Goal: Task Accomplishment & Management: Complete application form

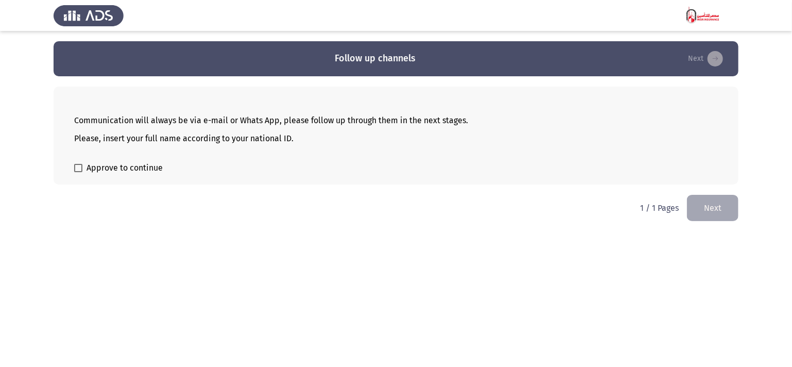
drag, startPoint x: 70, startPoint y: 119, endPoint x: 255, endPoint y: 136, distance: 186.1
click at [255, 136] on div "Communication will always be via e-mail or Whats App, please follow up through …" at bounding box center [396, 136] width 685 height 98
drag, startPoint x: 76, startPoint y: 119, endPoint x: 327, endPoint y: 139, distance: 251.6
click at [259, 138] on div "Communication will always be via e-mail or Whats App, please follow up through …" at bounding box center [396, 129] width 644 height 44
click at [76, 170] on span at bounding box center [78, 168] width 8 height 8
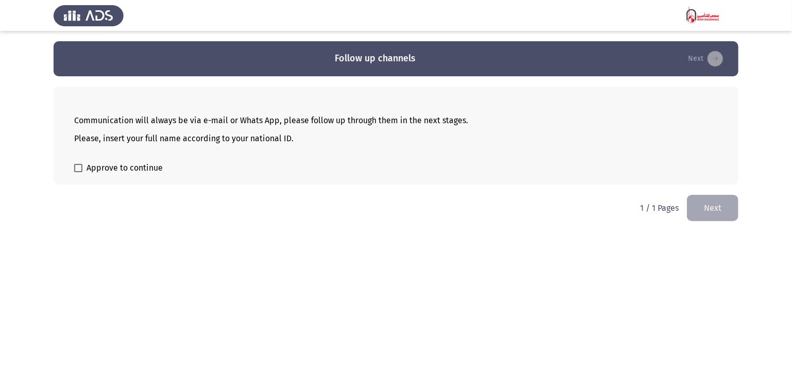
click at [78, 172] on input "Approve to continue" at bounding box center [78, 172] width 1 height 1
checkbox input "true"
click at [711, 210] on button "Next" at bounding box center [713, 208] width 52 height 26
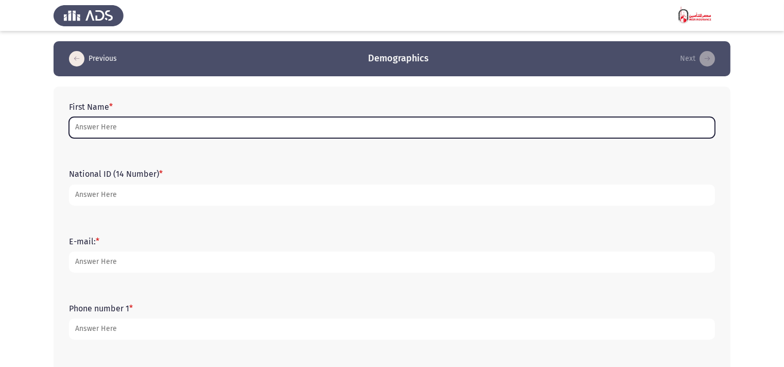
click at [139, 126] on input "First Name *" at bounding box center [392, 127] width 646 height 21
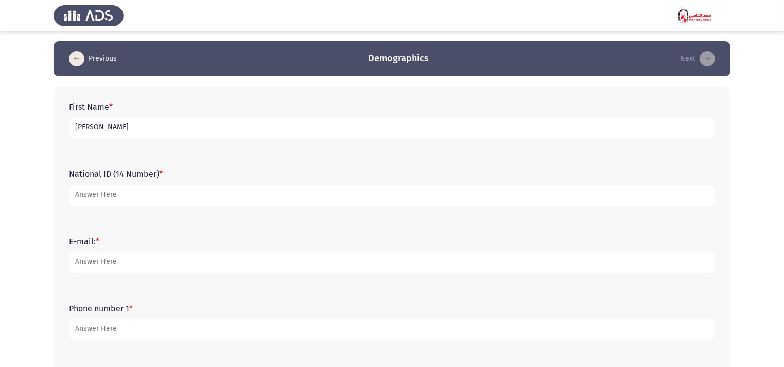
type input "[PERSON_NAME]"
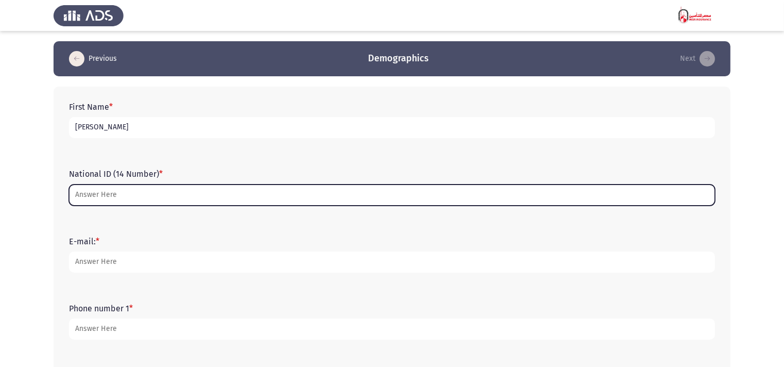
click at [146, 201] on input "National ID (14 Number) *" at bounding box center [392, 194] width 646 height 21
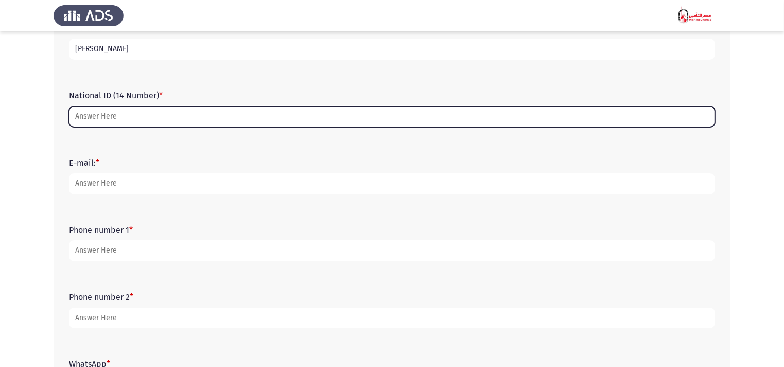
scroll to position [35, 0]
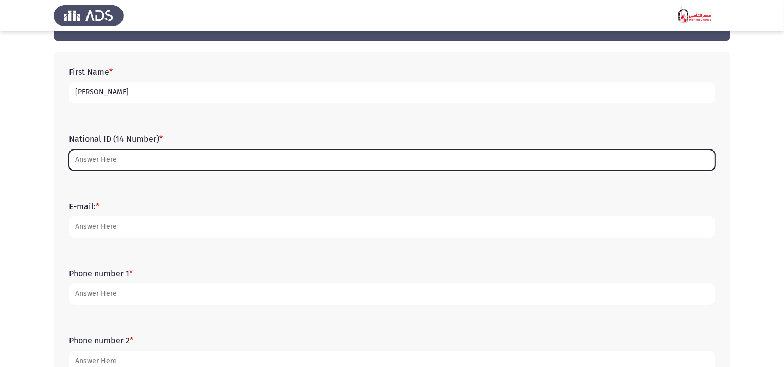
click at [129, 159] on input "National ID (14 Number) *" at bounding box center [392, 159] width 646 height 21
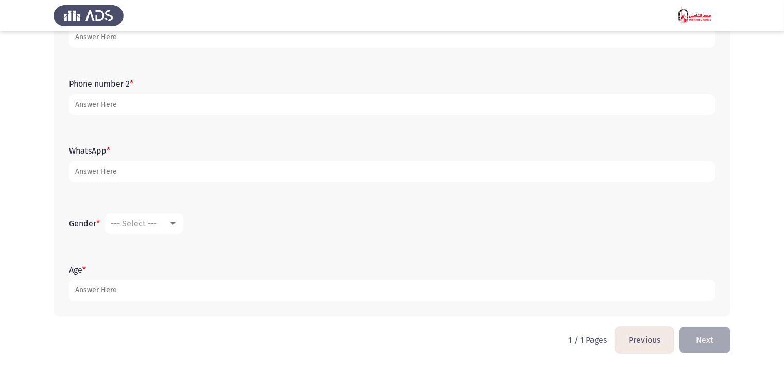
scroll to position [0, 0]
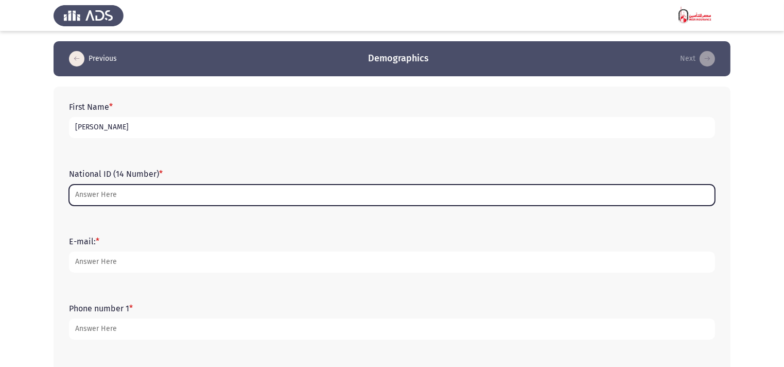
click at [94, 196] on input "National ID (14 Number) *" at bounding box center [392, 194] width 646 height 21
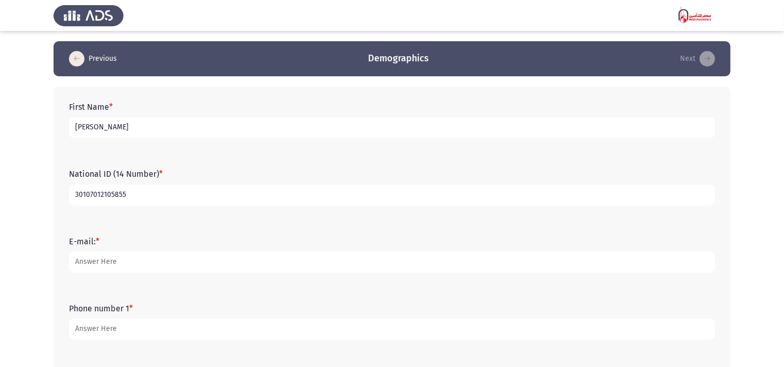
type input "30107012105855"
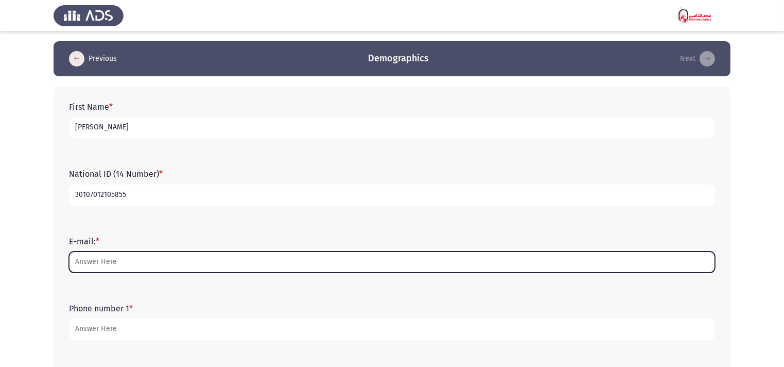
click at [178, 263] on input "E-mail: *" at bounding box center [392, 261] width 646 height 21
type input "ة"
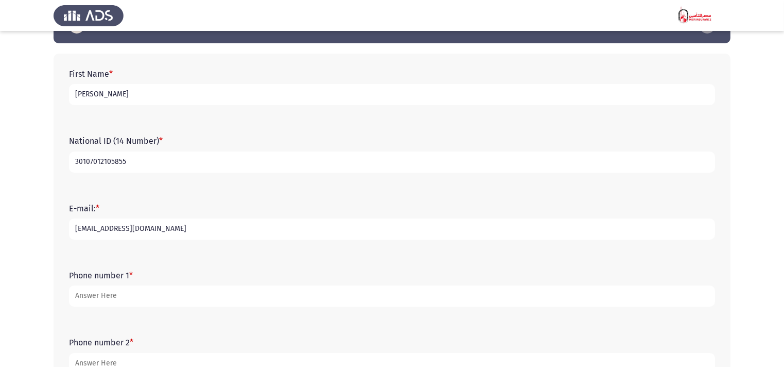
scroll to position [103, 0]
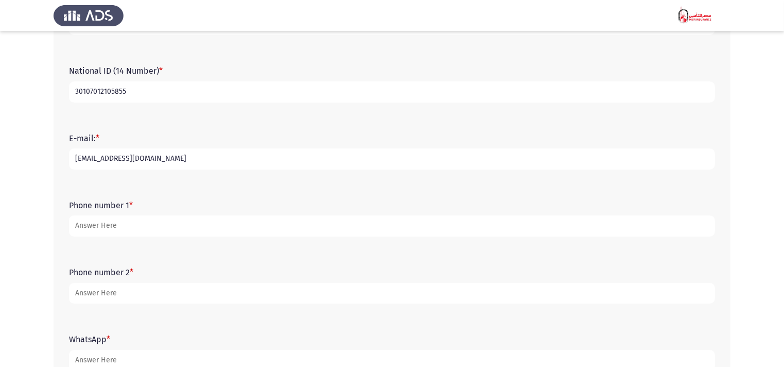
type input "[EMAIL_ADDRESS][DOMAIN_NAME]"
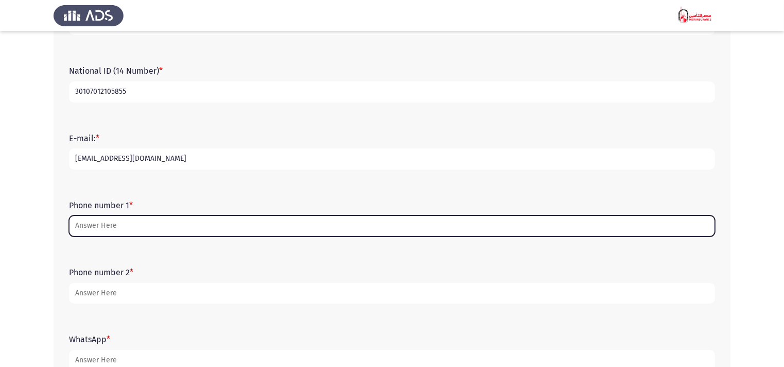
click at [141, 227] on input "Phone number 1 *" at bounding box center [392, 225] width 646 height 21
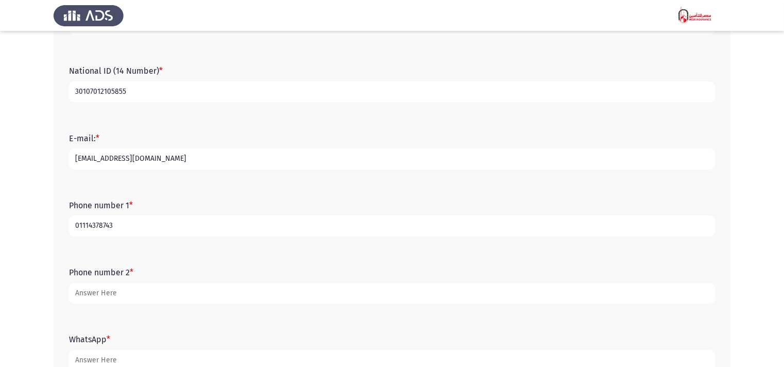
type input "01114378743"
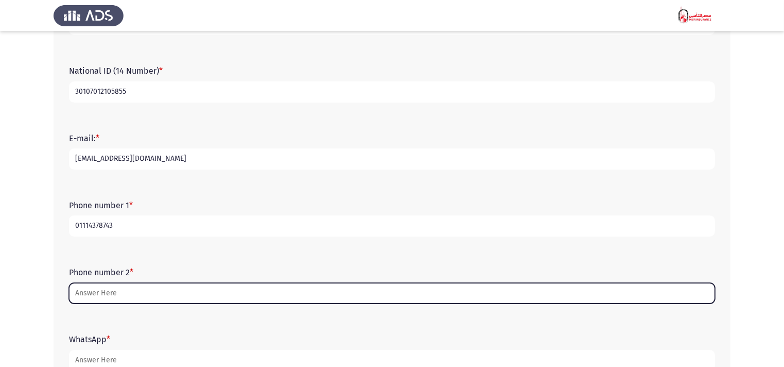
click at [157, 295] on input "Phone number 2 *" at bounding box center [392, 293] width 646 height 21
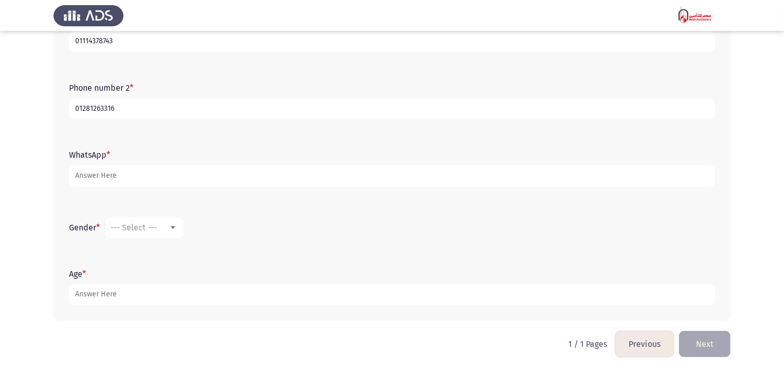
scroll to position [293, 0]
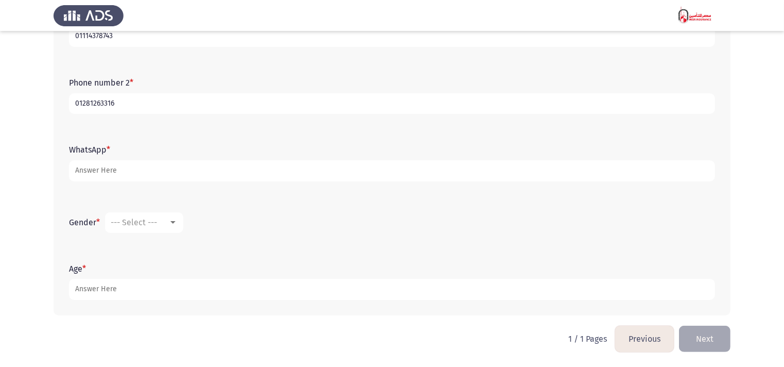
type input "01281263316"
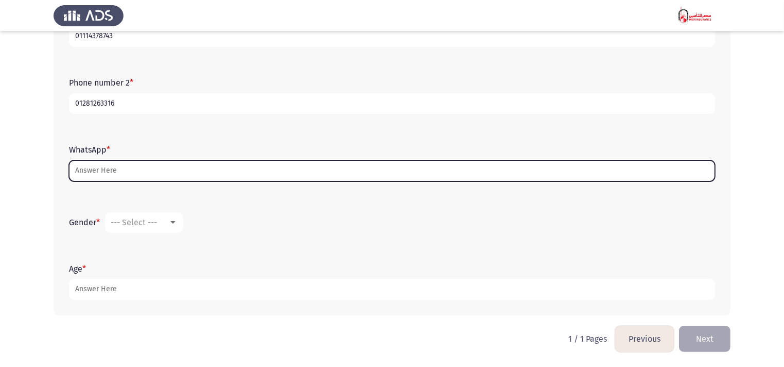
click at [126, 164] on input "WhatsApp *" at bounding box center [392, 170] width 646 height 21
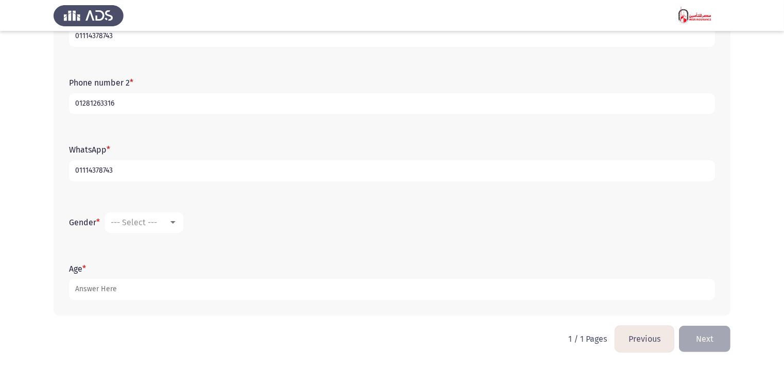
type input "01114378743"
click at [166, 226] on div "--- Select ---" at bounding box center [140, 222] width 58 height 10
click at [145, 220] on span "[DEMOGRAPHIC_DATA]" at bounding box center [159, 222] width 96 height 25
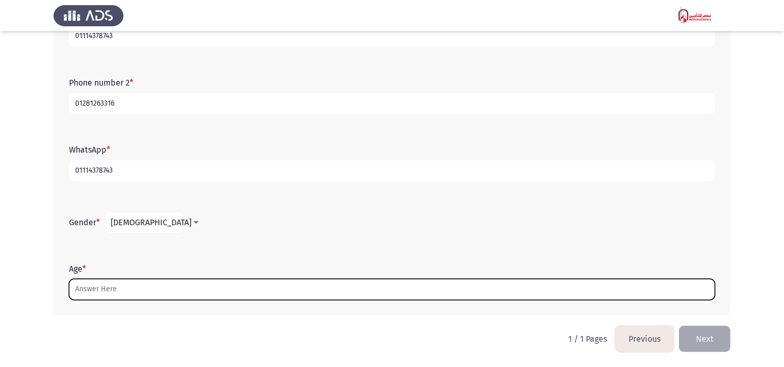
click at [131, 289] on input "Age *" at bounding box center [392, 289] width 646 height 21
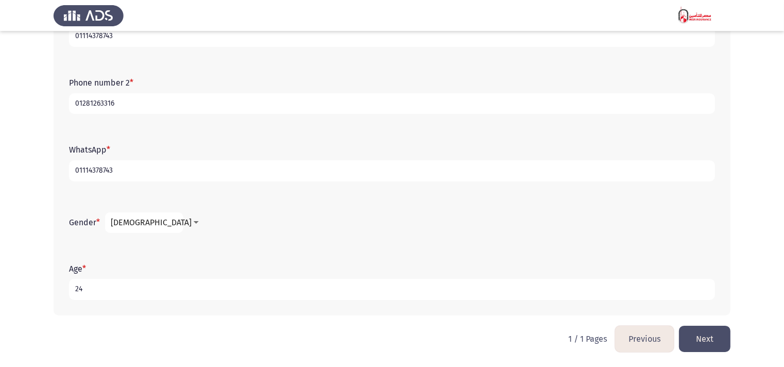
type input "24"
click at [705, 341] on button "Next" at bounding box center [705, 339] width 52 height 26
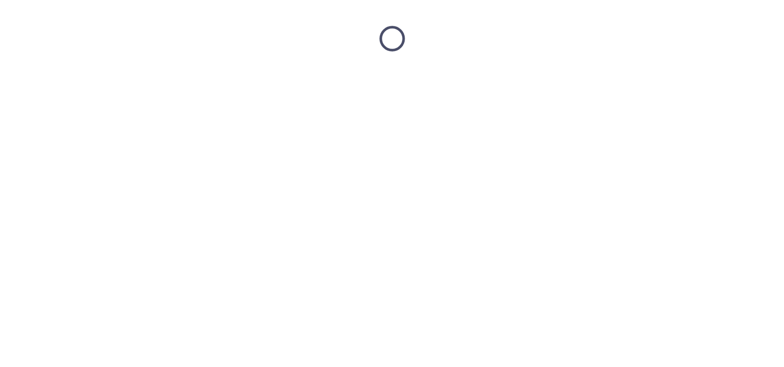
scroll to position [0, 0]
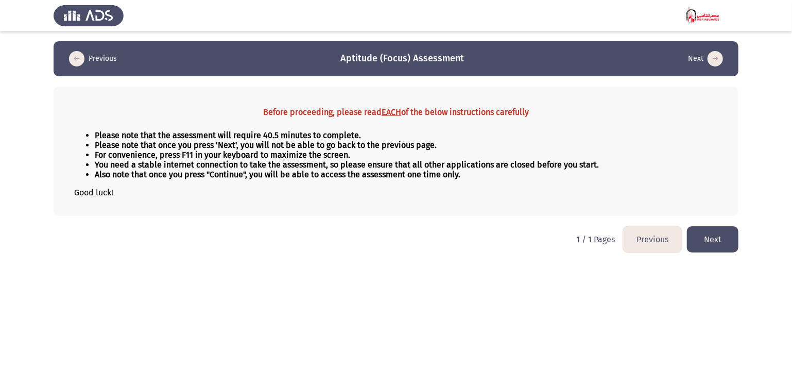
click at [726, 243] on button "Next" at bounding box center [713, 239] width 52 height 26
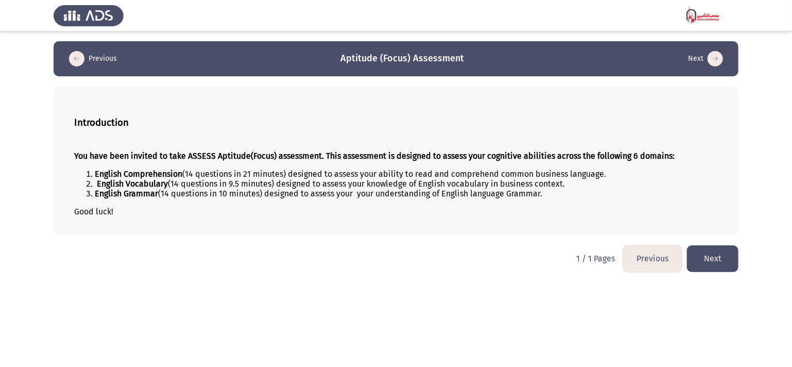
click at [714, 260] on button "Next" at bounding box center [713, 258] width 52 height 26
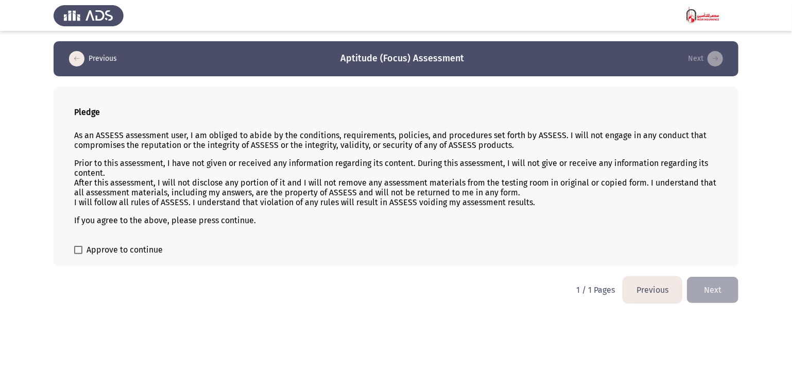
click at [79, 254] on span at bounding box center [78, 250] width 8 height 8
click at [78, 254] on input "Approve to continue" at bounding box center [78, 254] width 1 height 1
checkbox input "true"
click at [696, 296] on button "Next" at bounding box center [713, 290] width 52 height 26
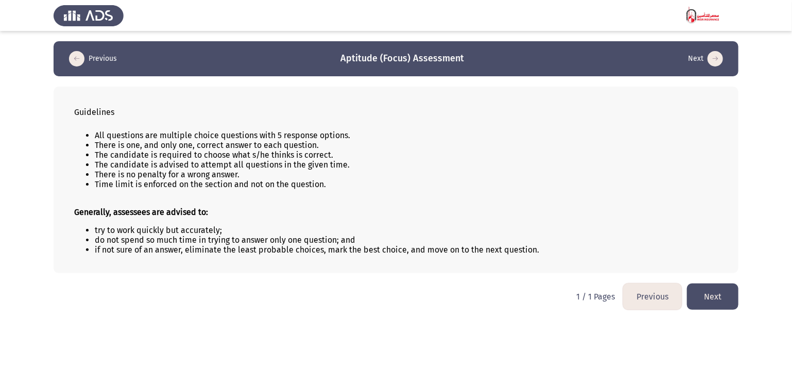
click at [723, 304] on button "Next" at bounding box center [713, 296] width 52 height 26
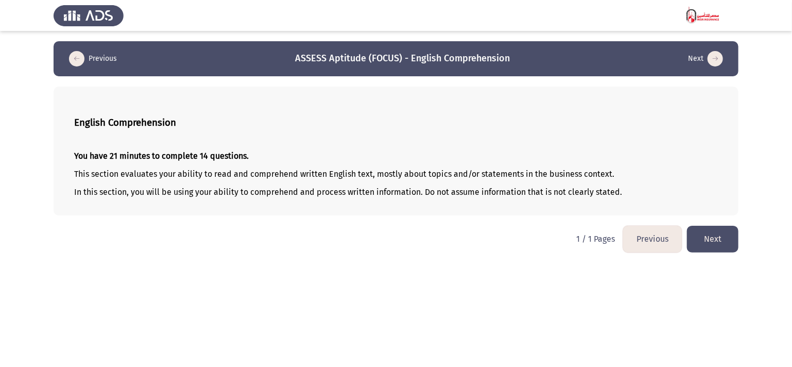
click at [711, 243] on button "Next" at bounding box center [713, 239] width 52 height 26
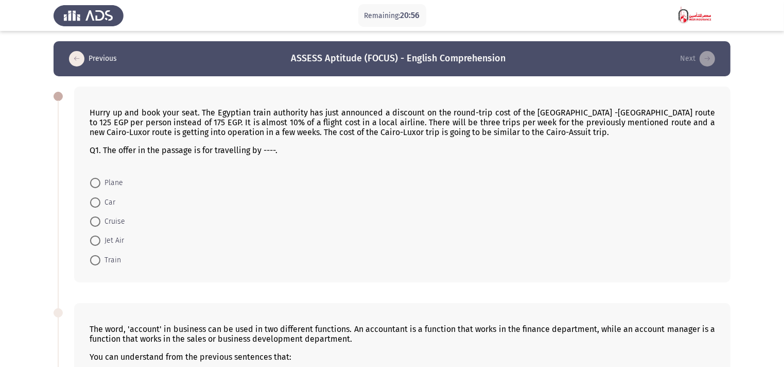
drag, startPoint x: 88, startPoint y: 107, endPoint x: 122, endPoint y: 164, distance: 66.1
click at [122, 164] on div "Hurry up and book your seat. The Egyptian train authority has just announced a …" at bounding box center [402, 185] width 657 height 196
drag, startPoint x: 91, startPoint y: 109, endPoint x: 142, endPoint y: 213, distance: 116.1
click at [135, 203] on div "Hurry up and book your seat. The Egyptian train authority has just announced a …" at bounding box center [402, 185] width 657 height 196
click at [95, 259] on span at bounding box center [95, 260] width 10 height 10
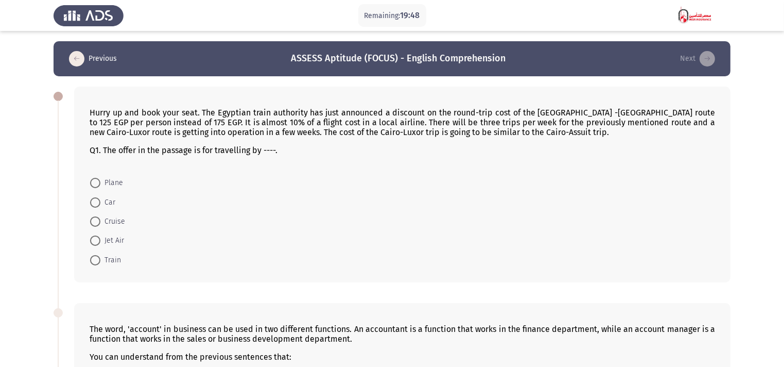
click at [95, 259] on input "Train" at bounding box center [95, 260] width 10 height 10
radio input "true"
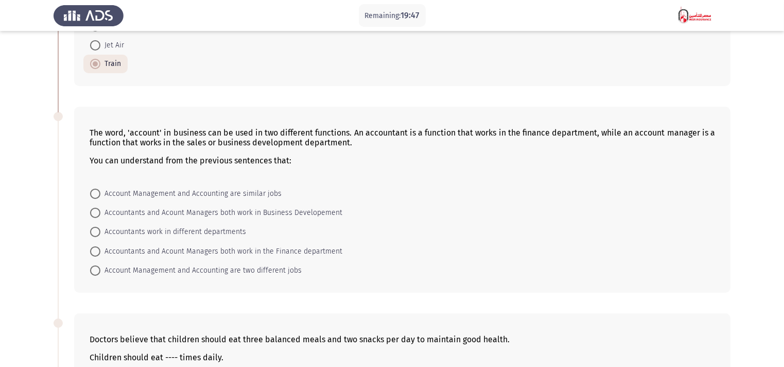
scroll to position [258, 0]
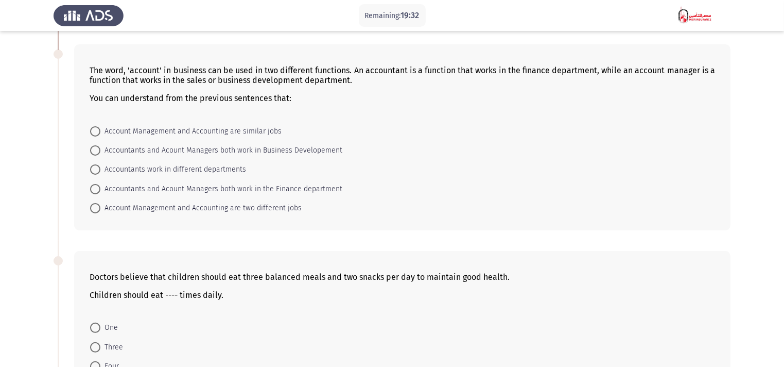
click at [97, 208] on span at bounding box center [95, 208] width 10 height 10
click at [97, 208] on input "Account Management and Accounting are two different jobs" at bounding box center [95, 208] width 10 height 10
radio input "true"
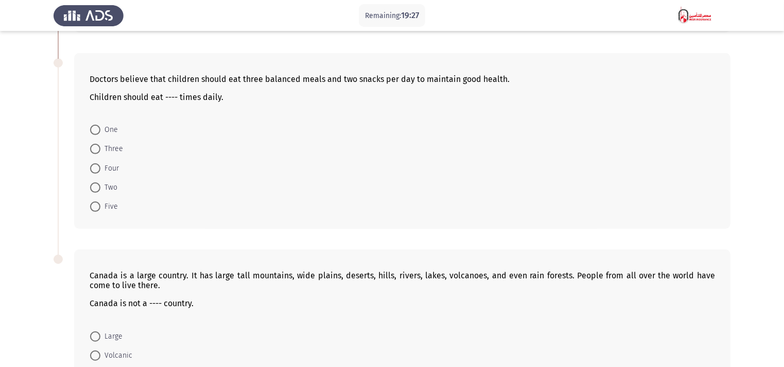
scroll to position [515, 0]
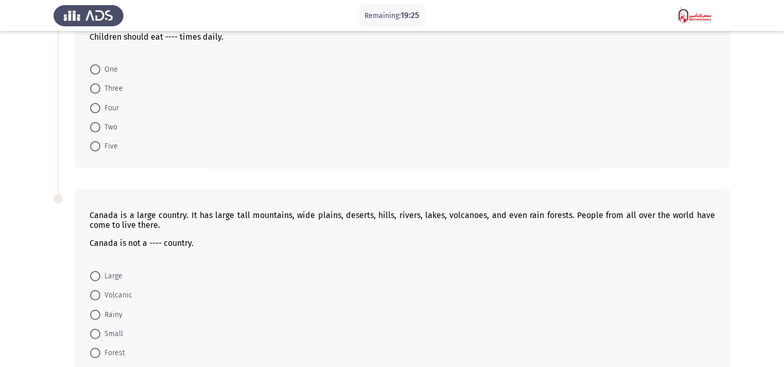
click at [95, 147] on span at bounding box center [95, 146] width 10 height 10
click at [95, 147] on input "Five" at bounding box center [95, 146] width 10 height 10
radio input "true"
click at [98, 332] on span at bounding box center [95, 333] width 10 height 10
click at [98, 332] on input "Small" at bounding box center [95, 333] width 10 height 10
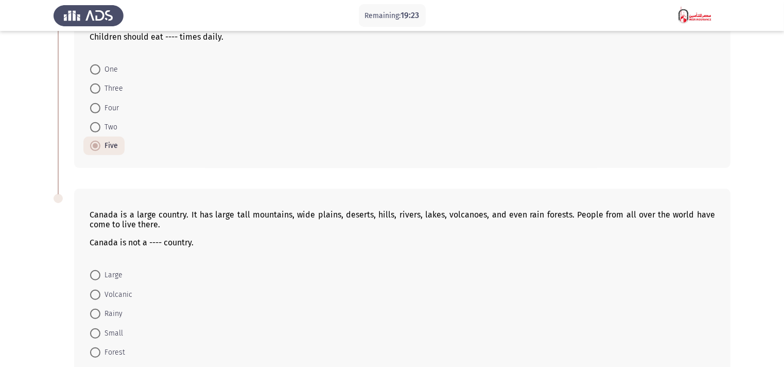
radio input "true"
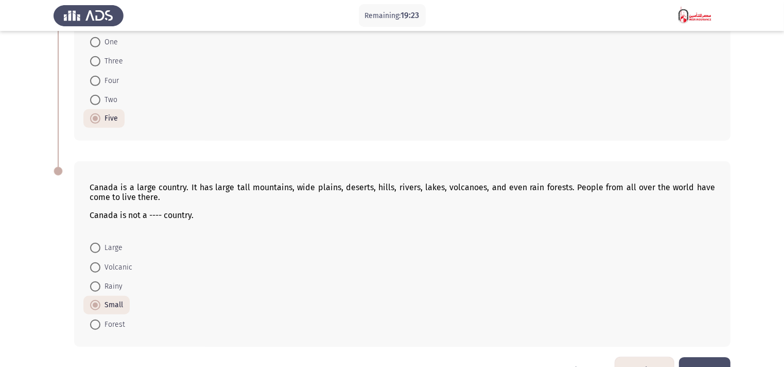
scroll to position [573, 0]
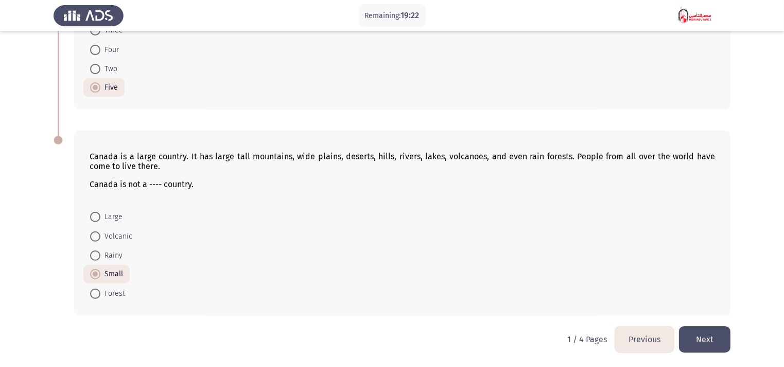
click at [716, 341] on button "Next" at bounding box center [705, 339] width 52 height 26
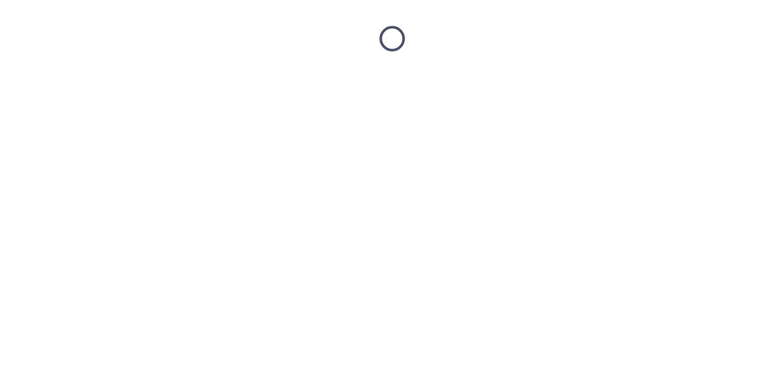
scroll to position [0, 0]
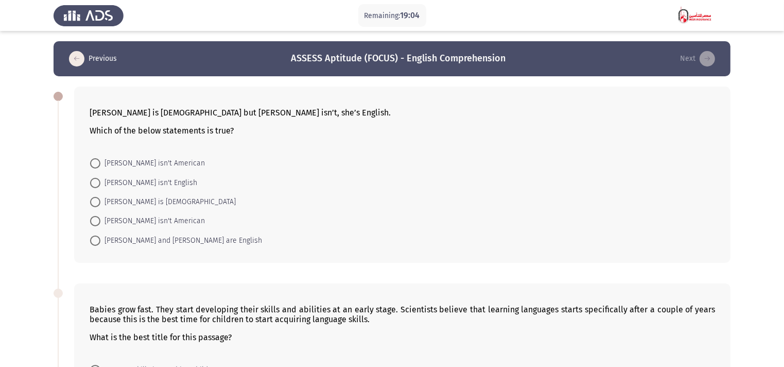
click at [93, 223] on span at bounding box center [95, 221] width 10 height 10
click at [93, 223] on input "[PERSON_NAME] isn't American" at bounding box center [95, 221] width 10 height 10
radio input "true"
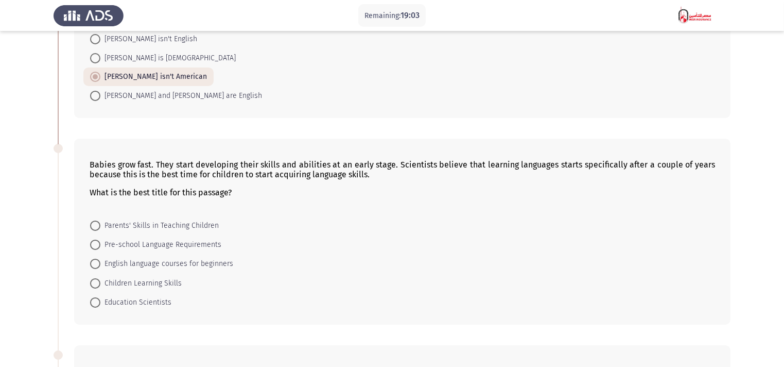
scroll to position [155, 0]
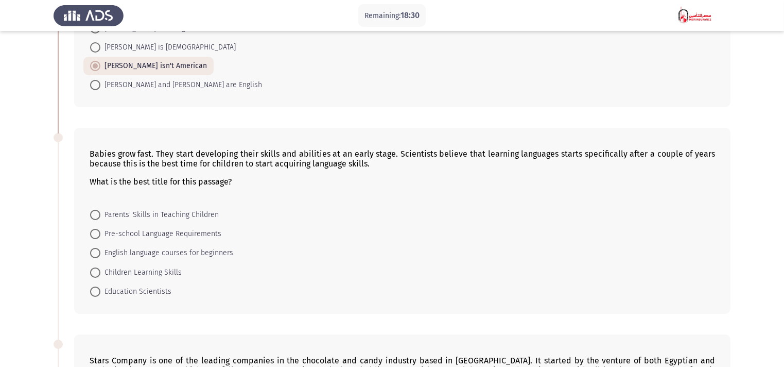
click at [99, 274] on span at bounding box center [95, 272] width 10 height 10
click at [99, 274] on input "Children Learning Skills" at bounding box center [95, 272] width 10 height 10
radio input "true"
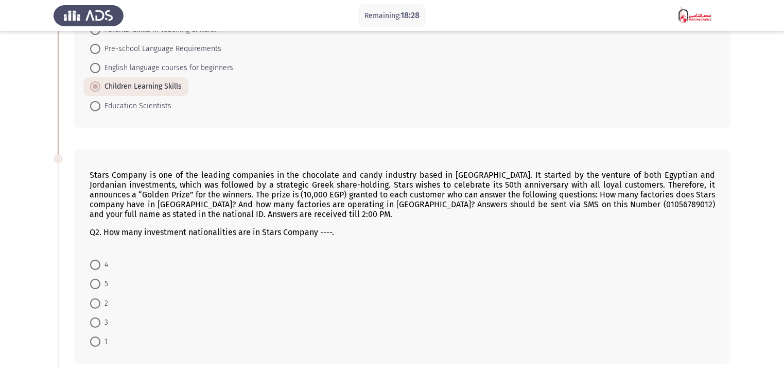
scroll to position [361, 0]
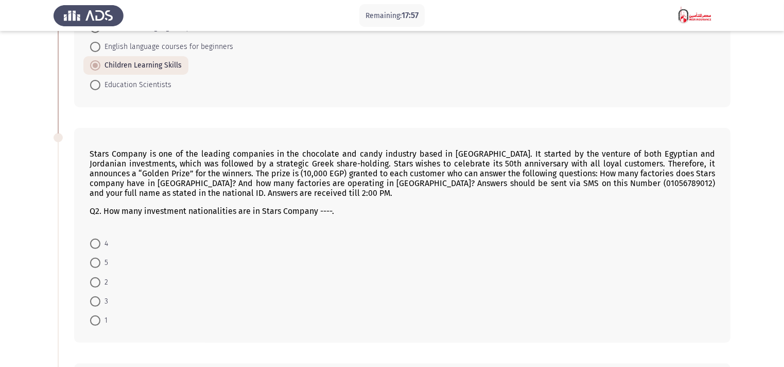
click at [95, 282] on span at bounding box center [95, 282] width 0 height 0
click at [95, 282] on input "2" at bounding box center [95, 282] width 10 height 10
radio input "true"
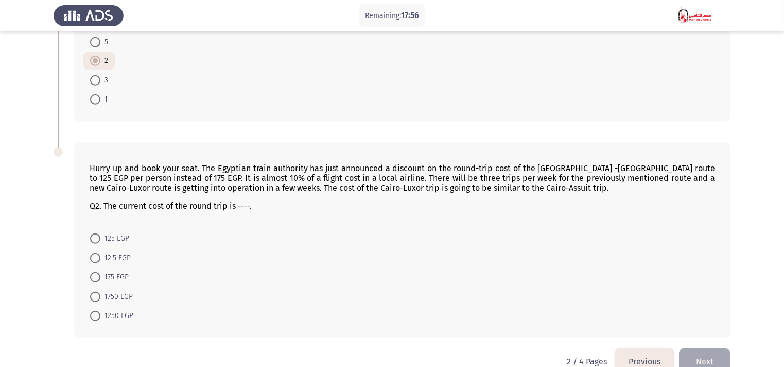
scroll to position [604, 0]
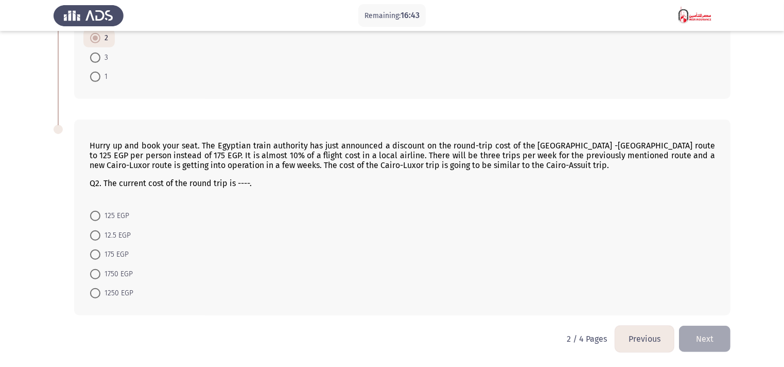
click at [101, 236] on span "12.5 EGP" at bounding box center [115, 235] width 30 height 12
click at [100, 236] on input "12.5 EGP" at bounding box center [95, 235] width 10 height 10
radio input "true"
click at [713, 340] on button "Next" at bounding box center [705, 339] width 52 height 26
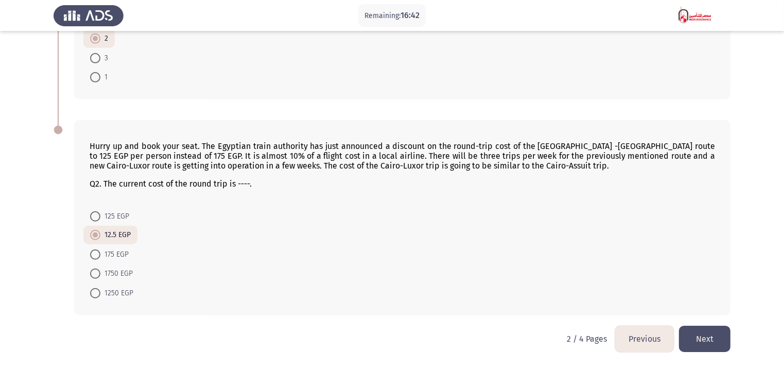
scroll to position [0, 0]
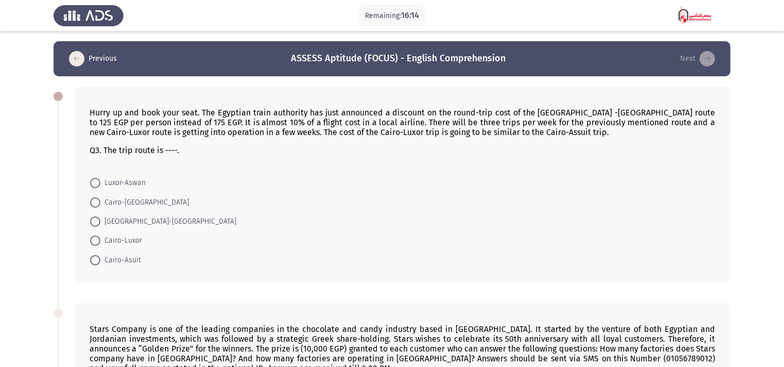
click at [95, 199] on span at bounding box center [95, 202] width 10 height 10
click at [95, 199] on input "Cairo-[GEOGRAPHIC_DATA]" at bounding box center [95, 202] width 10 height 10
radio input "true"
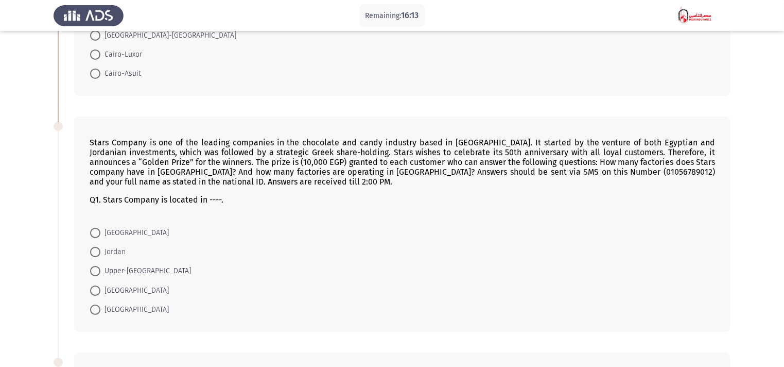
scroll to position [206, 0]
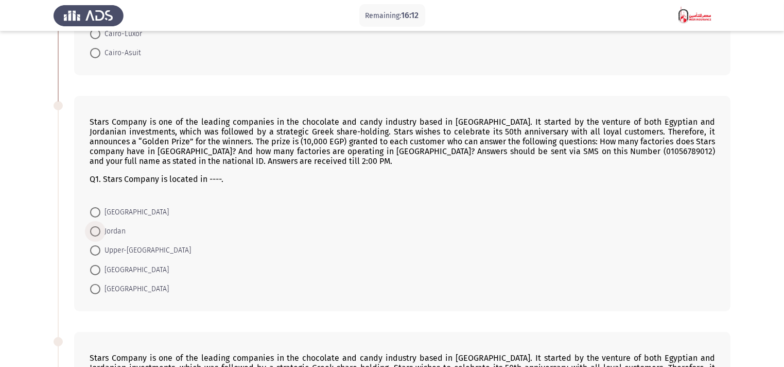
click at [97, 233] on span at bounding box center [95, 231] width 10 height 10
click at [97, 233] on input "Jordan" at bounding box center [95, 231] width 10 height 10
radio input "true"
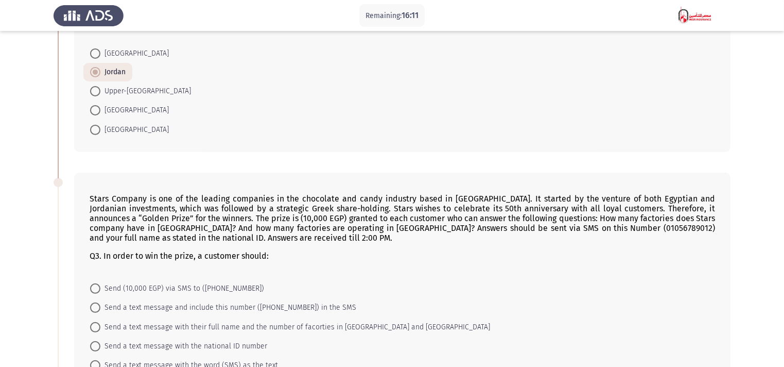
scroll to position [412, 0]
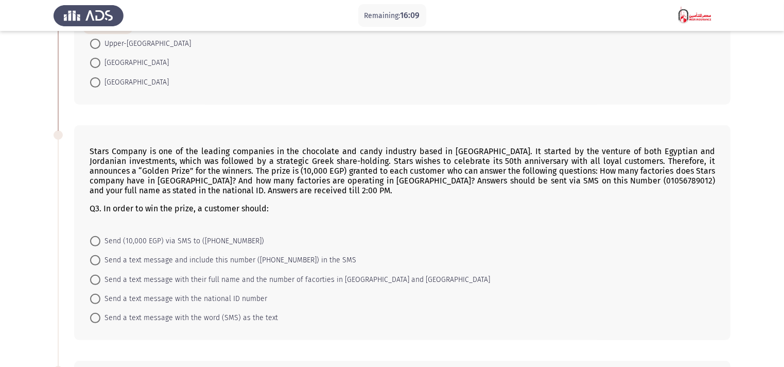
click at [98, 261] on span at bounding box center [95, 260] width 10 height 10
click at [98, 261] on input "Send a text message and include this number ([PHONE_NUMBER]) in the SMS" at bounding box center [95, 260] width 10 height 10
radio input "true"
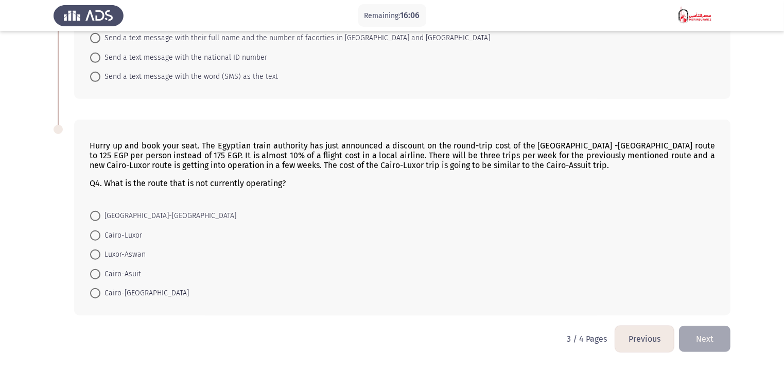
scroll to position [653, 0]
click at [98, 236] on span at bounding box center [95, 235] width 10 height 10
click at [98, 236] on input "Cairo-Luxor" at bounding box center [95, 235] width 10 height 10
radio input "true"
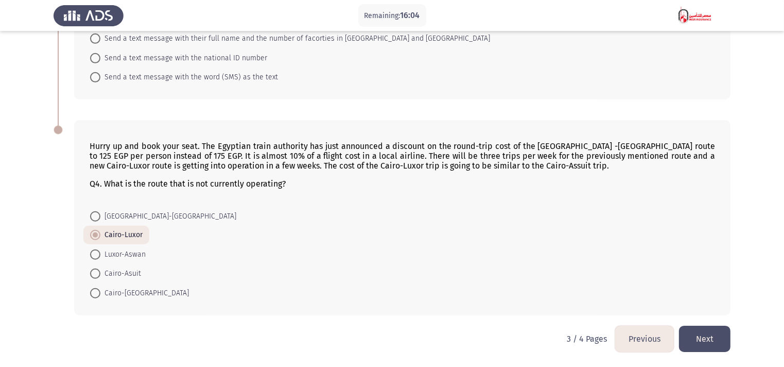
click at [707, 335] on button "Next" at bounding box center [705, 339] width 52 height 26
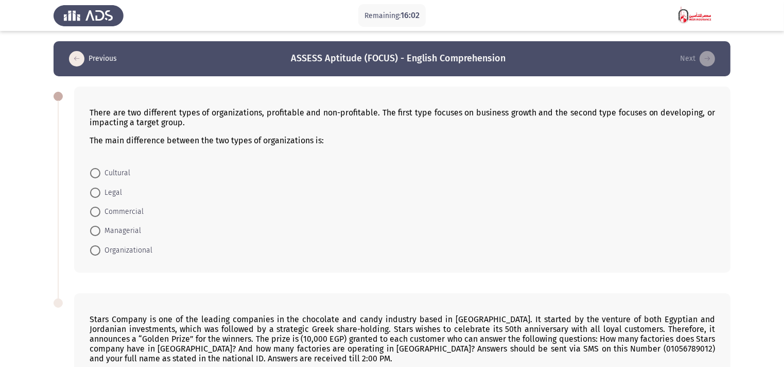
click at [98, 187] on span at bounding box center [95, 192] width 10 height 10
click at [98, 187] on input "Legal" at bounding box center [95, 192] width 10 height 10
radio input "true"
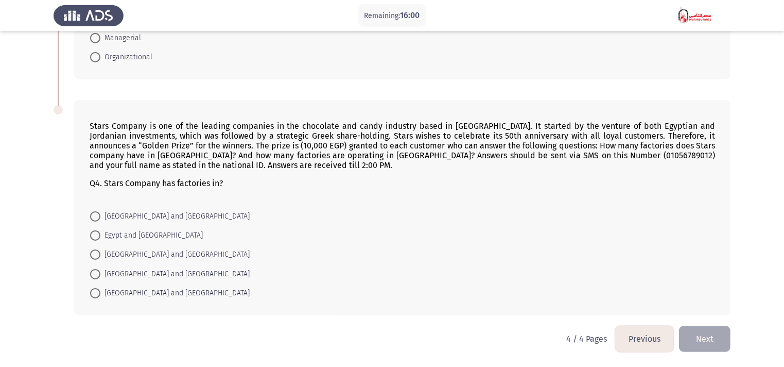
click at [97, 235] on span at bounding box center [95, 235] width 10 height 10
click at [97, 235] on input "Egypt and [GEOGRAPHIC_DATA]" at bounding box center [95, 235] width 10 height 10
radio input "true"
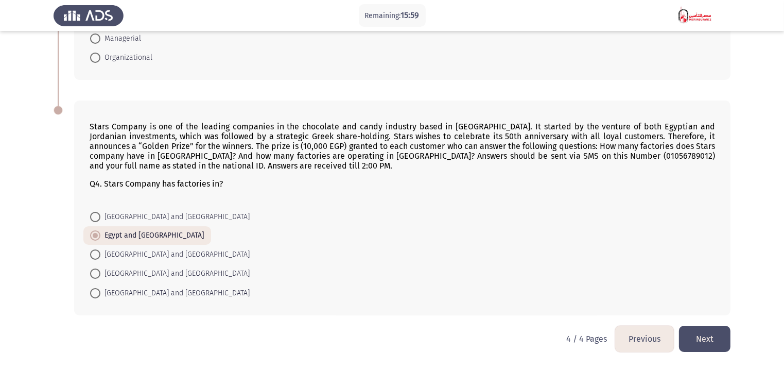
click at [697, 338] on button "Next" at bounding box center [705, 339] width 52 height 26
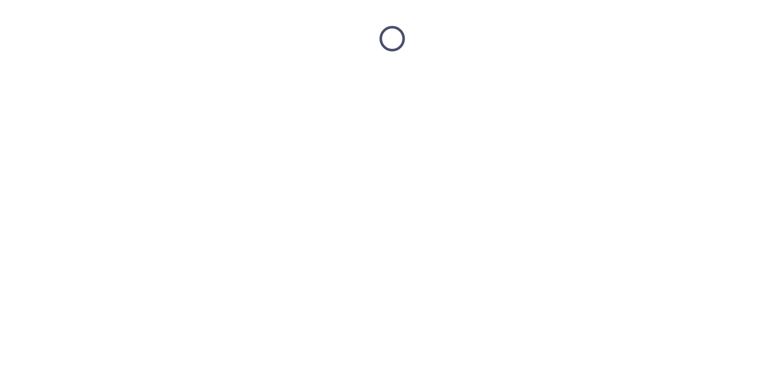
scroll to position [0, 0]
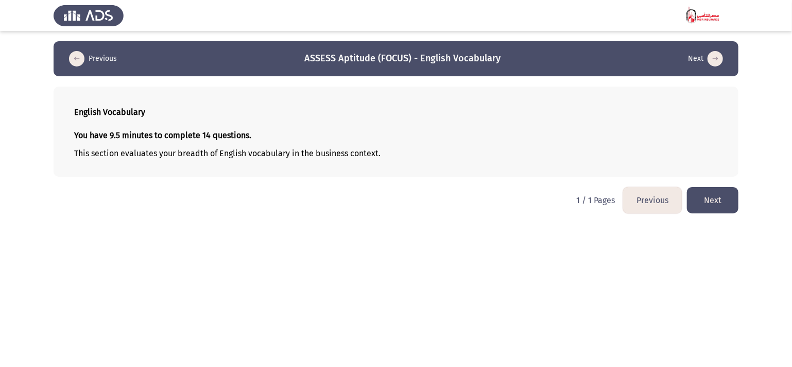
click at [711, 196] on button "Next" at bounding box center [713, 200] width 52 height 26
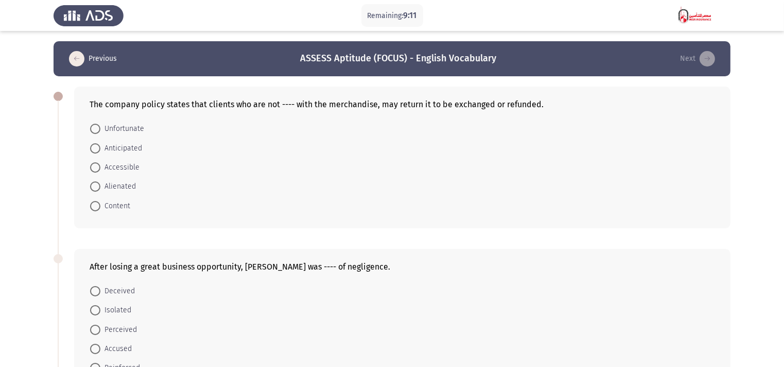
click at [96, 169] on span at bounding box center [95, 167] width 10 height 10
click at [96, 169] on input "Accessible" at bounding box center [95, 167] width 10 height 10
radio input "true"
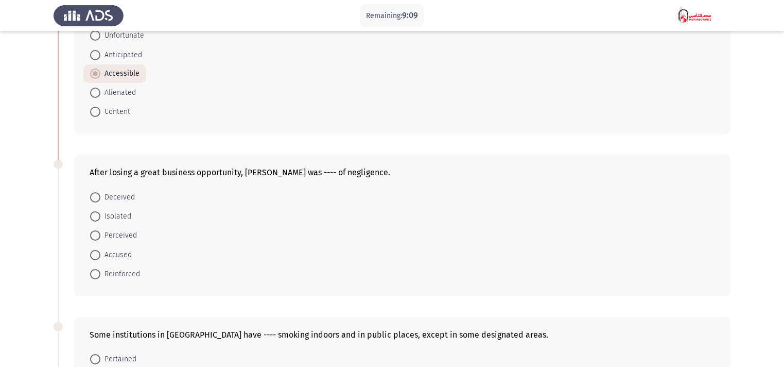
scroll to position [103, 0]
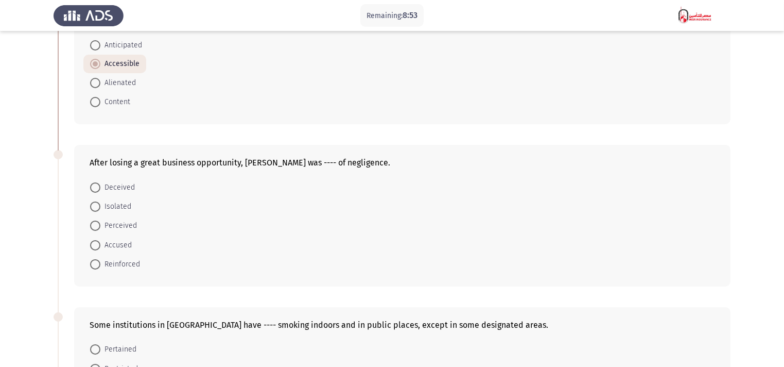
click at [95, 208] on span at bounding box center [95, 206] width 10 height 10
click at [95, 208] on input "Isolated" at bounding box center [95, 206] width 10 height 10
radio input "true"
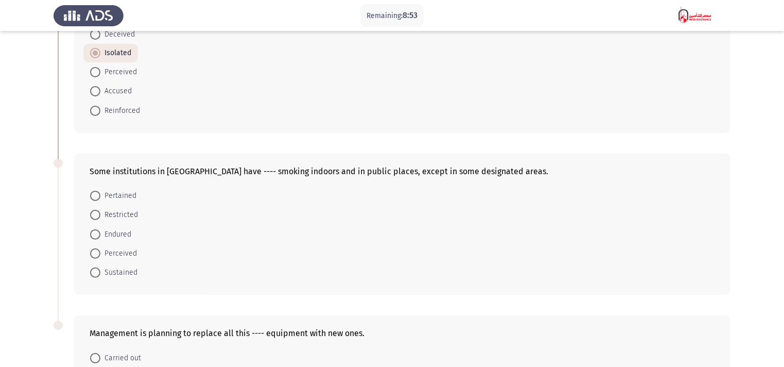
scroll to position [258, 0]
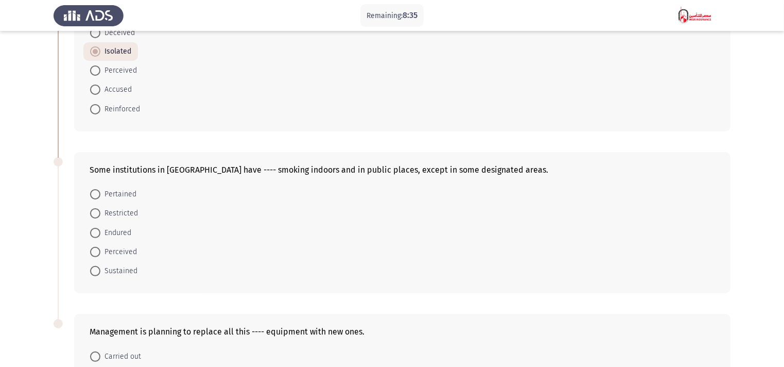
click at [98, 193] on span at bounding box center [95, 194] width 10 height 10
click at [98, 193] on input "Pertained" at bounding box center [95, 194] width 10 height 10
radio input "true"
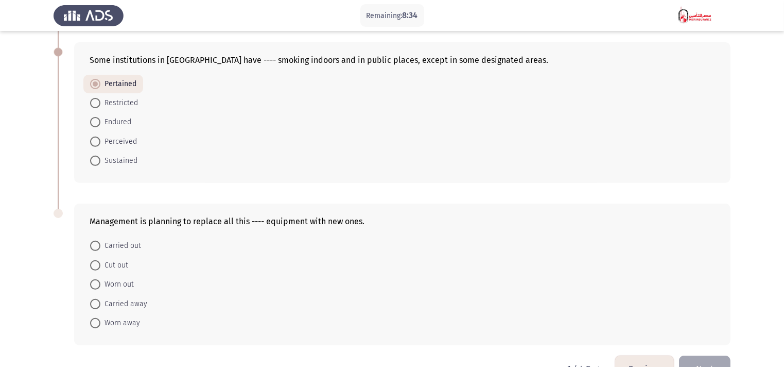
scroll to position [396, 0]
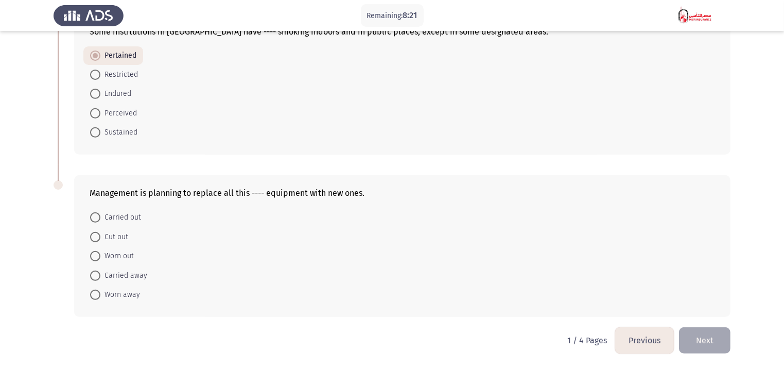
click at [95, 294] on span at bounding box center [95, 294] width 10 height 10
click at [95, 294] on input "Worn away" at bounding box center [95, 294] width 10 height 10
radio input "true"
click at [707, 333] on button "Next" at bounding box center [705, 340] width 52 height 26
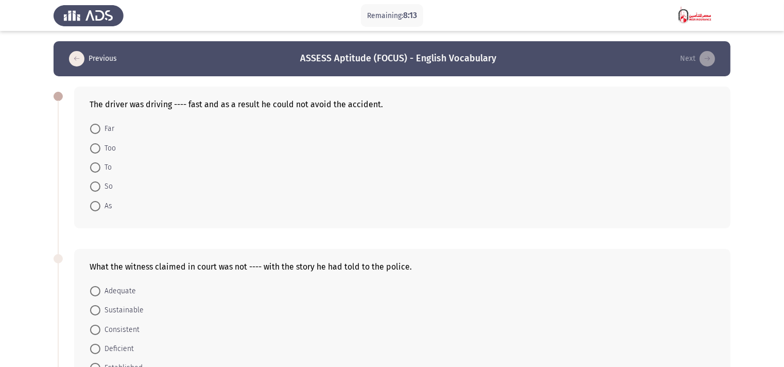
click at [95, 149] on span at bounding box center [95, 148] width 10 height 10
click at [95, 149] on input "Too" at bounding box center [95, 148] width 10 height 10
radio input "true"
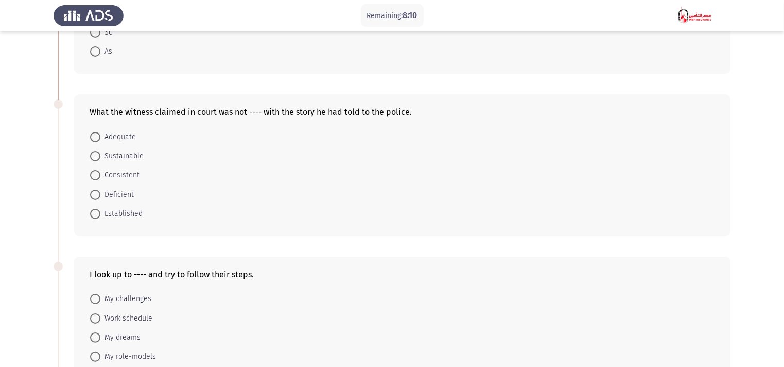
scroll to position [155, 0]
click at [97, 211] on span at bounding box center [95, 213] width 10 height 10
click at [97, 211] on input "Established" at bounding box center [95, 213] width 10 height 10
radio input "true"
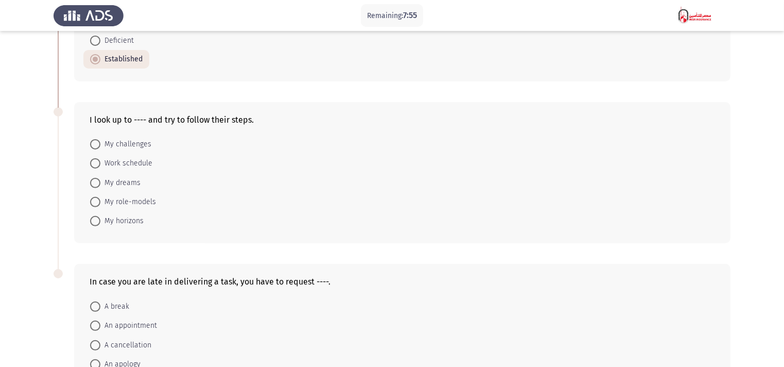
scroll to position [309, 0]
click at [98, 162] on span at bounding box center [95, 162] width 10 height 10
click at [98, 162] on input "Work schedule" at bounding box center [95, 162] width 10 height 10
radio input "true"
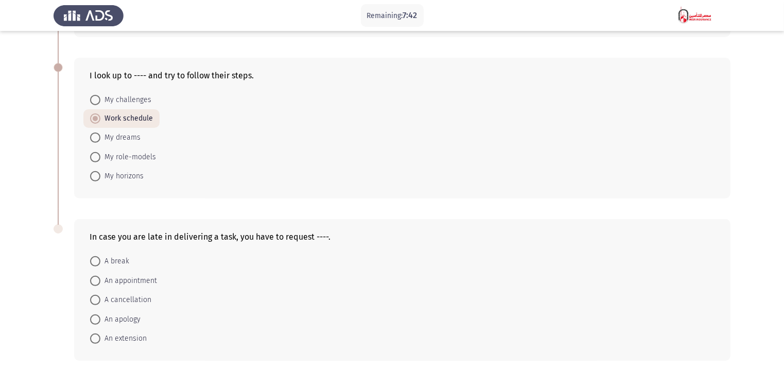
scroll to position [396, 0]
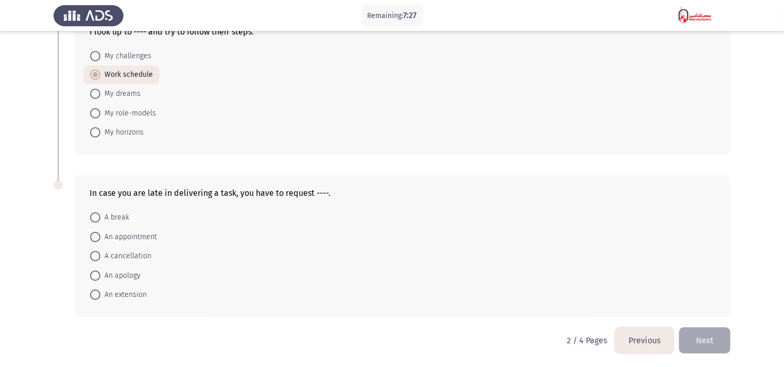
click at [98, 234] on span at bounding box center [95, 237] width 10 height 10
click at [98, 234] on input "An appointment" at bounding box center [95, 237] width 10 height 10
radio input "true"
click at [710, 346] on button "Next" at bounding box center [705, 340] width 52 height 26
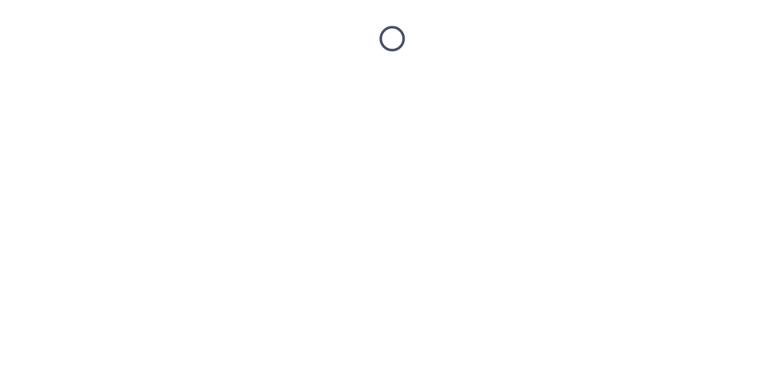
scroll to position [0, 0]
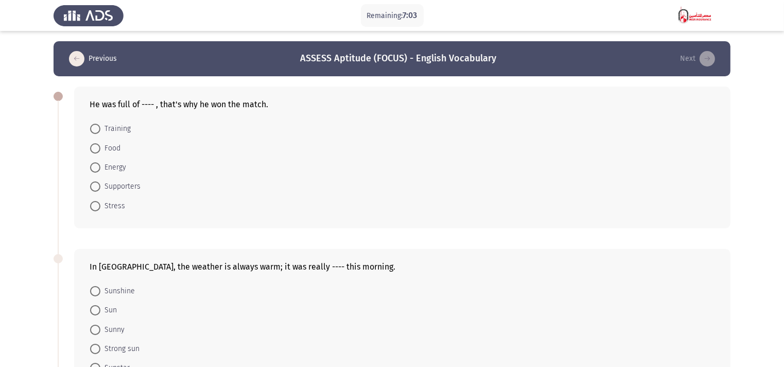
click at [98, 187] on span at bounding box center [95, 186] width 10 height 10
click at [98, 187] on input "Supporters" at bounding box center [95, 186] width 10 height 10
radio input "true"
click at [94, 132] on span at bounding box center [95, 129] width 10 height 10
click at [94, 132] on input "Training" at bounding box center [95, 129] width 10 height 10
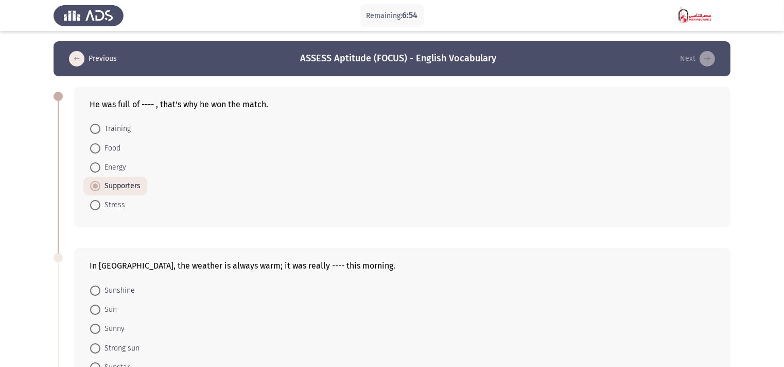
radio input "true"
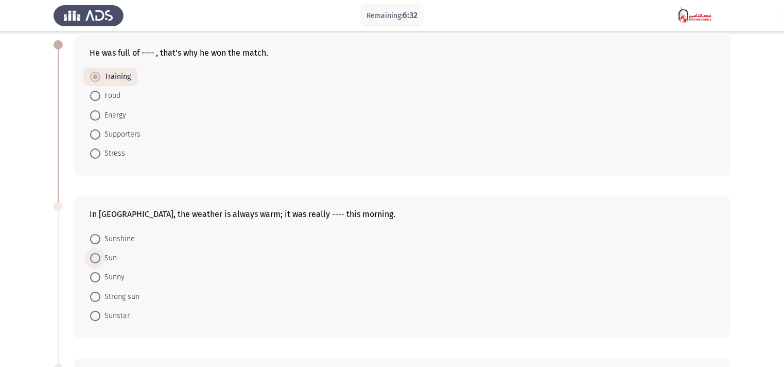
click at [94, 259] on span at bounding box center [95, 258] width 10 height 10
click at [94, 259] on input "Sun" at bounding box center [95, 258] width 10 height 10
radio input "true"
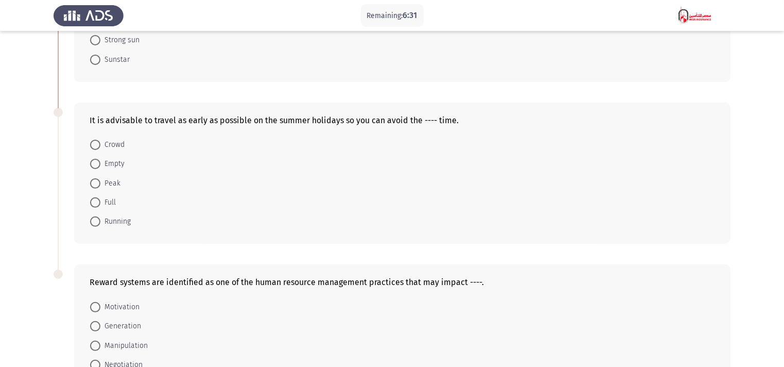
scroll to position [309, 0]
click at [97, 197] on span at bounding box center [95, 200] width 10 height 10
click at [97, 197] on input "Full" at bounding box center [95, 200] width 10 height 10
radio input "true"
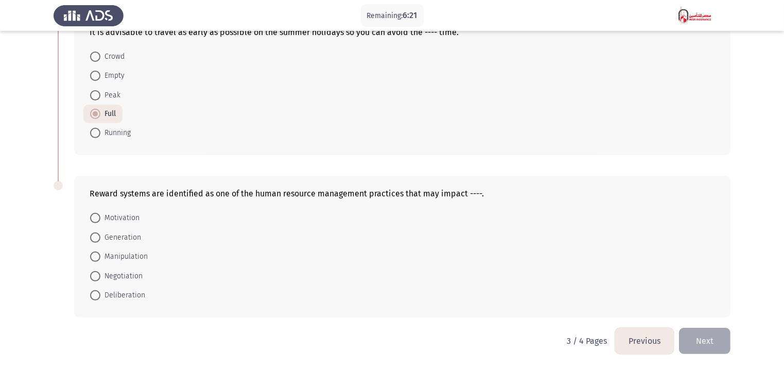
scroll to position [396, 0]
click at [101, 216] on span "Motivation" at bounding box center [119, 217] width 39 height 12
click at [100, 216] on input "Motivation" at bounding box center [95, 217] width 10 height 10
radio input "true"
click at [716, 339] on button "Next" at bounding box center [705, 340] width 52 height 26
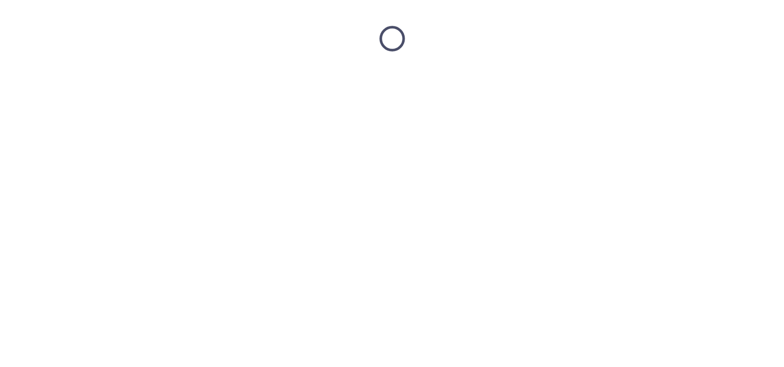
scroll to position [0, 0]
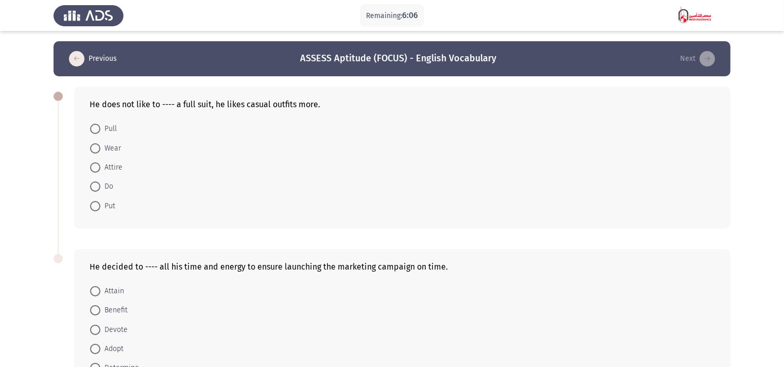
click at [99, 150] on span at bounding box center [95, 148] width 10 height 10
click at [99, 150] on input "Wear" at bounding box center [95, 148] width 10 height 10
radio input "true"
click at [95, 308] on span at bounding box center [95, 309] width 10 height 10
click at [95, 308] on input "Benefit" at bounding box center [95, 309] width 10 height 10
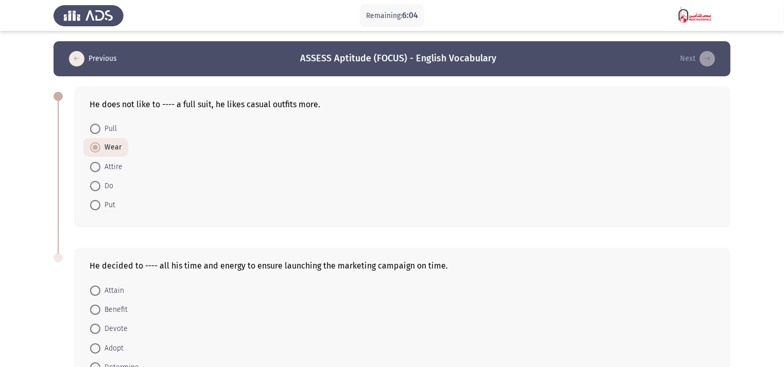
radio input "true"
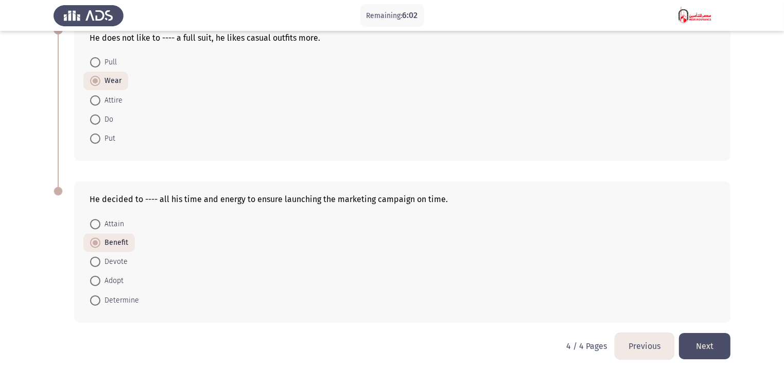
scroll to position [73, 0]
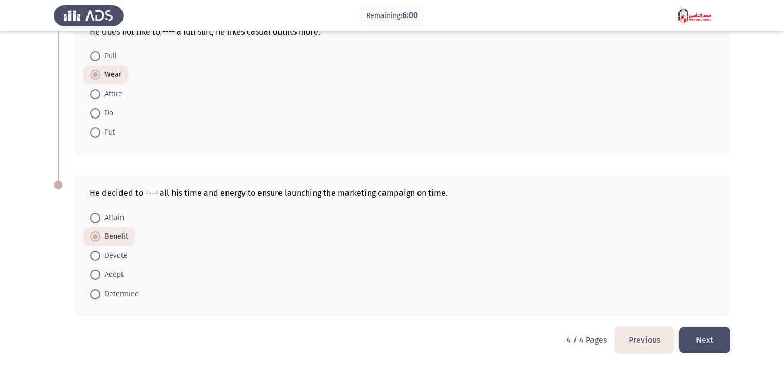
click at [718, 334] on button "Next" at bounding box center [705, 340] width 52 height 26
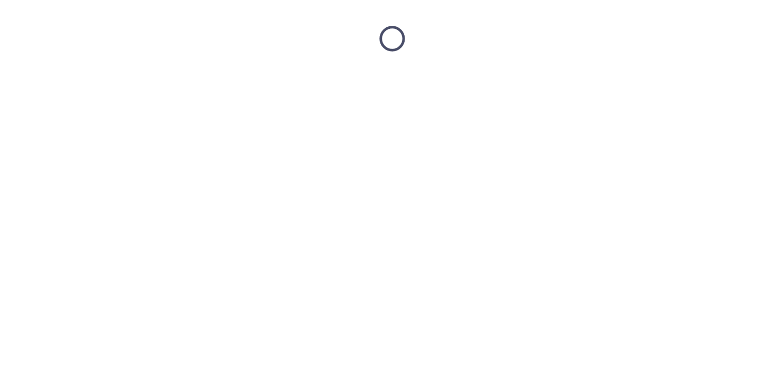
scroll to position [0, 0]
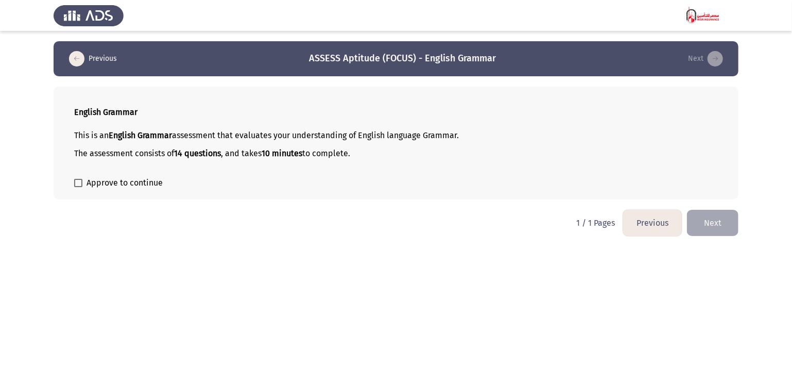
click at [80, 182] on span at bounding box center [78, 183] width 8 height 8
click at [78, 187] on input "Approve to continue" at bounding box center [78, 187] width 1 height 1
checkbox input "true"
click at [717, 231] on button "Next" at bounding box center [713, 223] width 52 height 26
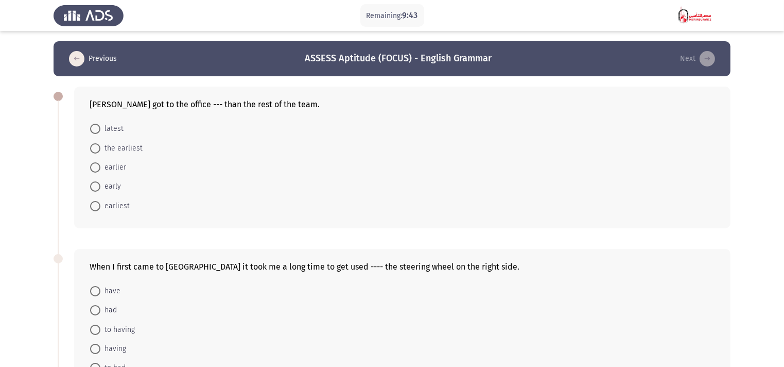
click at [96, 182] on span at bounding box center [95, 186] width 10 height 10
click at [96, 182] on input "early" at bounding box center [95, 186] width 10 height 10
radio input "true"
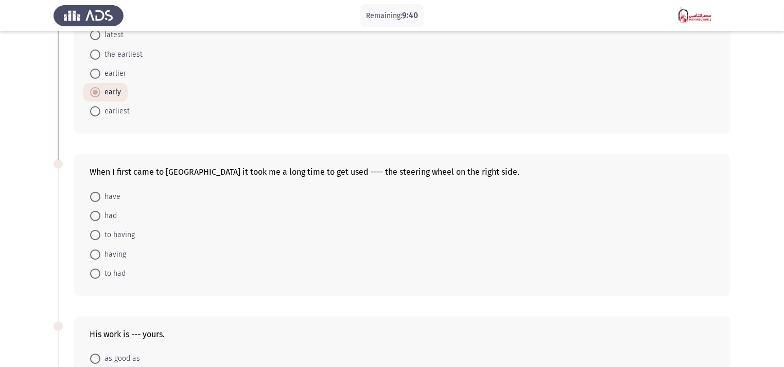
scroll to position [103, 0]
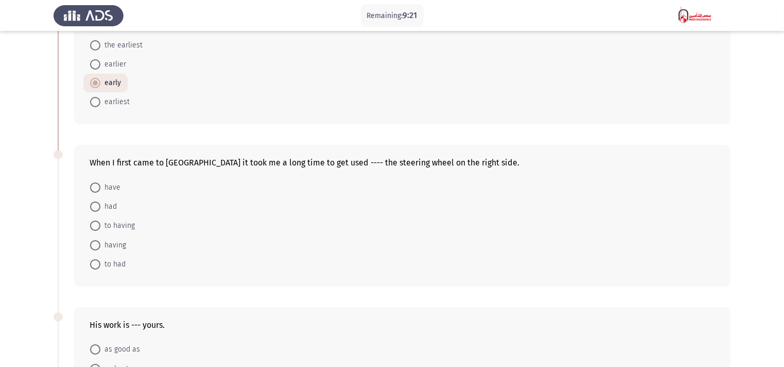
click at [99, 188] on span at bounding box center [95, 187] width 10 height 10
click at [99, 188] on input "have" at bounding box center [95, 187] width 10 height 10
radio input "true"
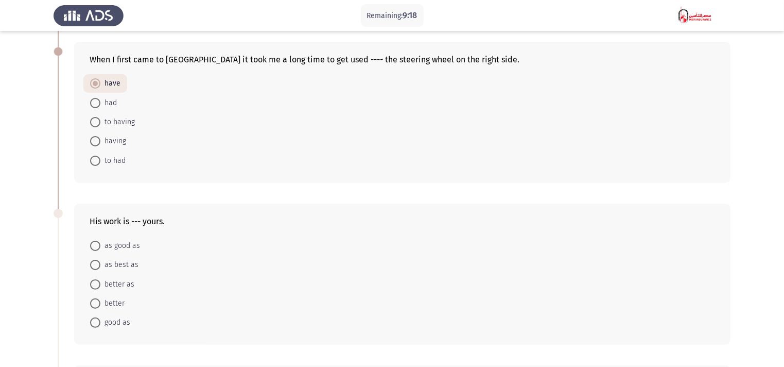
scroll to position [309, 0]
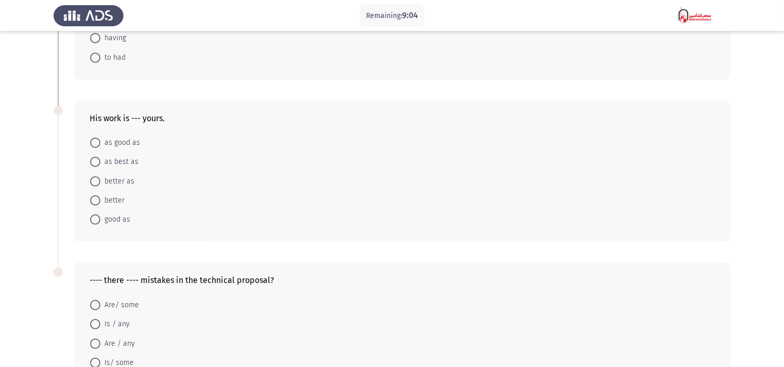
click at [96, 183] on span at bounding box center [95, 181] width 10 height 10
click at [96, 183] on input "better as" at bounding box center [95, 181] width 10 height 10
radio input "true"
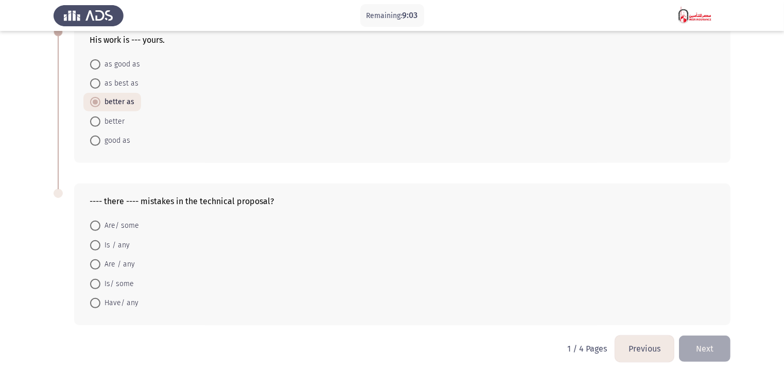
scroll to position [396, 0]
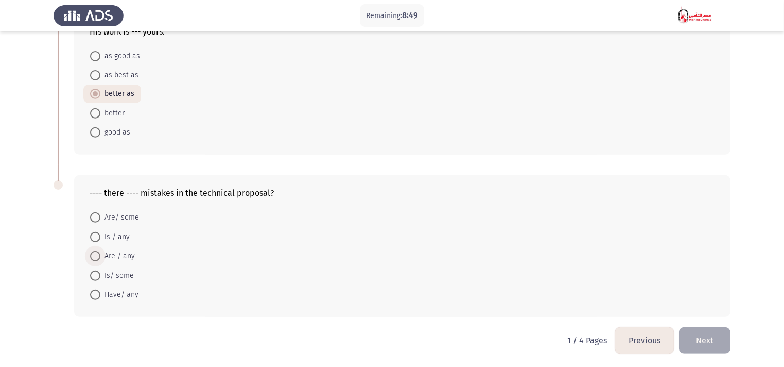
click at [95, 255] on span at bounding box center [95, 256] width 10 height 10
click at [95, 255] on input "Are / any" at bounding box center [95, 256] width 10 height 10
radio input "true"
click at [709, 344] on button "Next" at bounding box center [705, 340] width 52 height 26
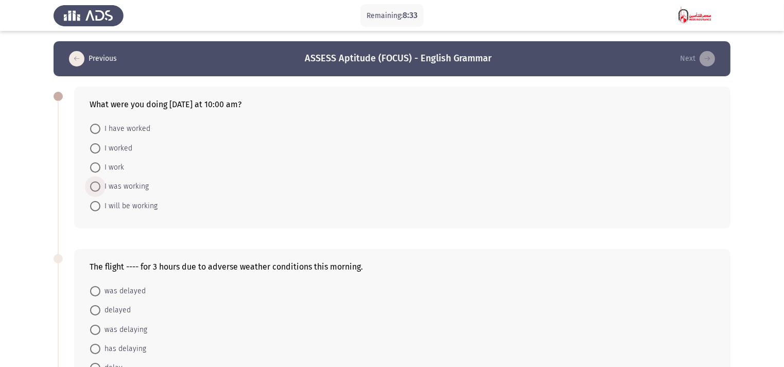
click at [95, 185] on span at bounding box center [95, 186] width 10 height 10
click at [95, 185] on input "I was working" at bounding box center [95, 186] width 10 height 10
radio input "true"
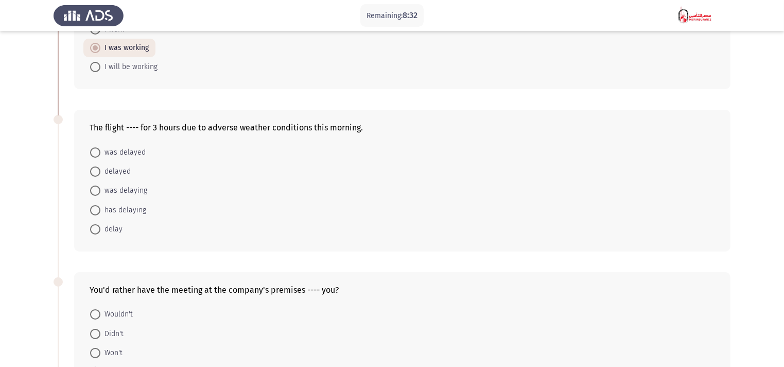
scroll to position [155, 0]
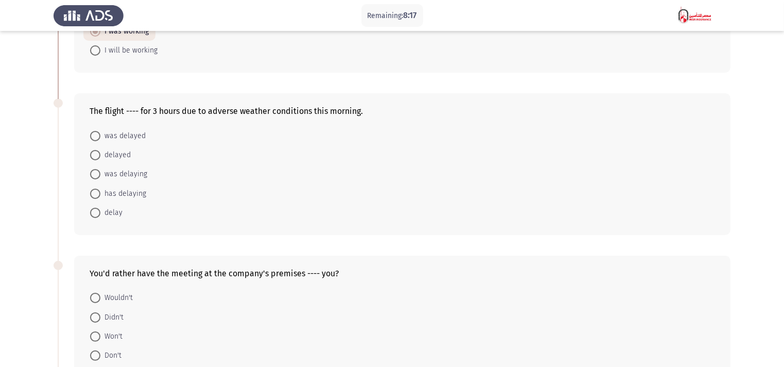
click at [99, 138] on span at bounding box center [95, 136] width 10 height 10
click at [99, 138] on input "was delayed" at bounding box center [95, 136] width 10 height 10
radio input "true"
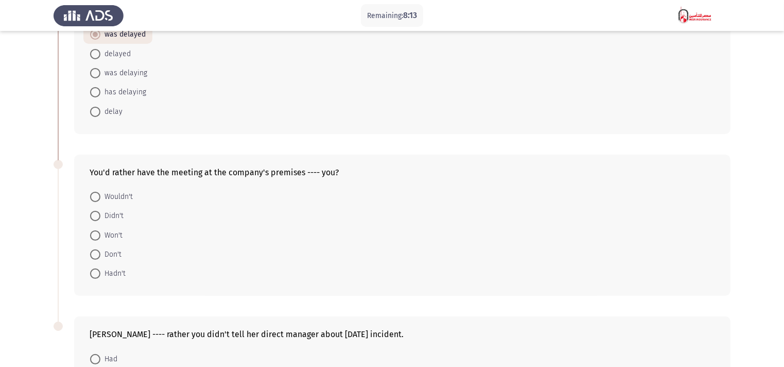
scroll to position [258, 0]
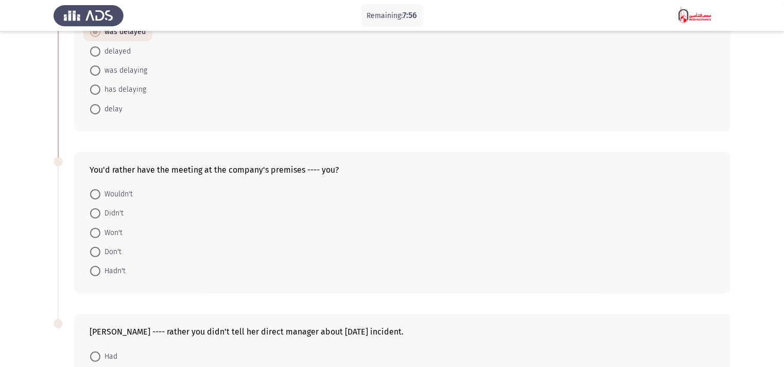
click at [99, 231] on span at bounding box center [95, 233] width 10 height 10
click at [99, 231] on input "Won't" at bounding box center [95, 233] width 10 height 10
radio input "true"
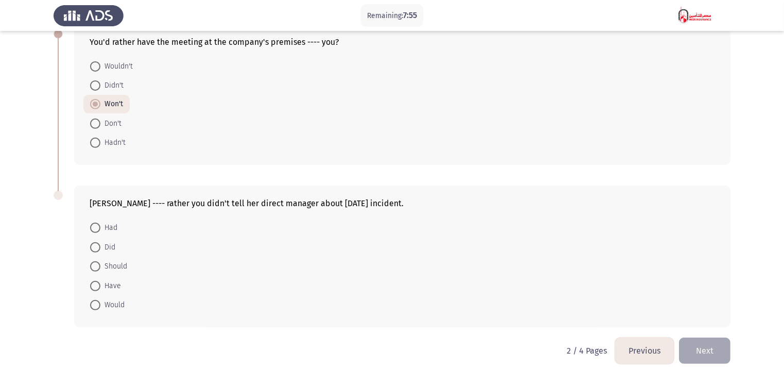
scroll to position [396, 0]
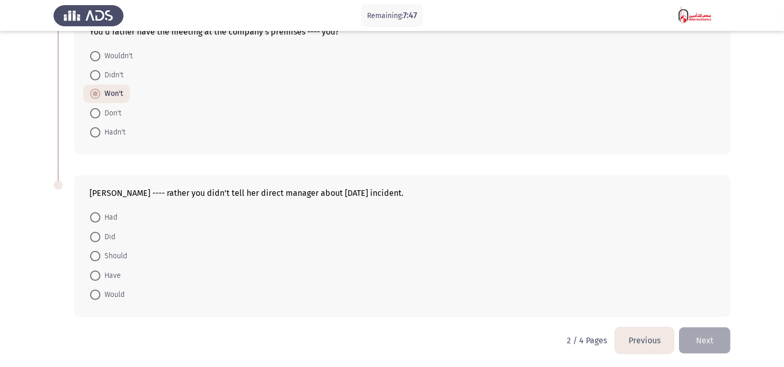
click at [95, 273] on span at bounding box center [95, 275] width 10 height 10
click at [95, 273] on input "Have" at bounding box center [95, 275] width 10 height 10
radio input "true"
click at [95, 237] on span at bounding box center [95, 237] width 10 height 10
click at [95, 237] on input "Did" at bounding box center [95, 237] width 10 height 10
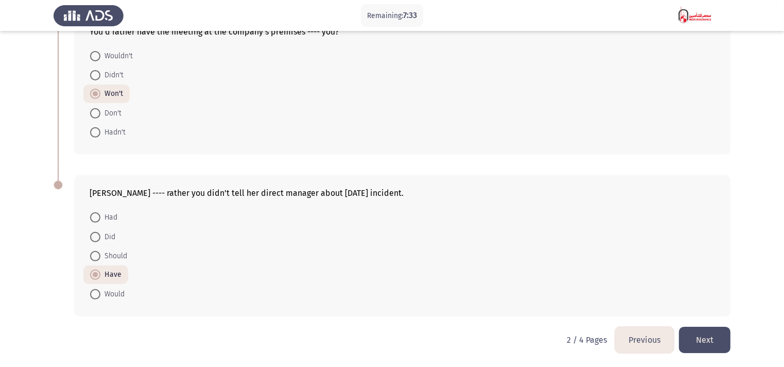
radio input "true"
click at [99, 216] on span at bounding box center [95, 217] width 10 height 10
click at [99, 216] on input "Had" at bounding box center [95, 217] width 10 height 10
radio input "true"
click at [95, 293] on span at bounding box center [95, 294] width 10 height 10
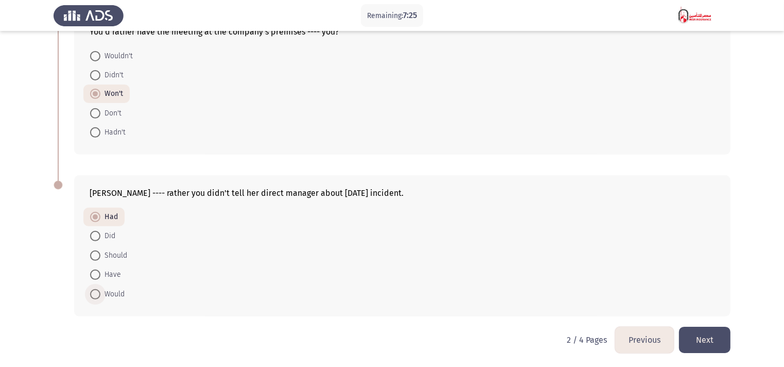
click at [95, 293] on input "Would" at bounding box center [95, 294] width 10 height 10
radio input "true"
click at [722, 336] on button "Next" at bounding box center [705, 340] width 52 height 26
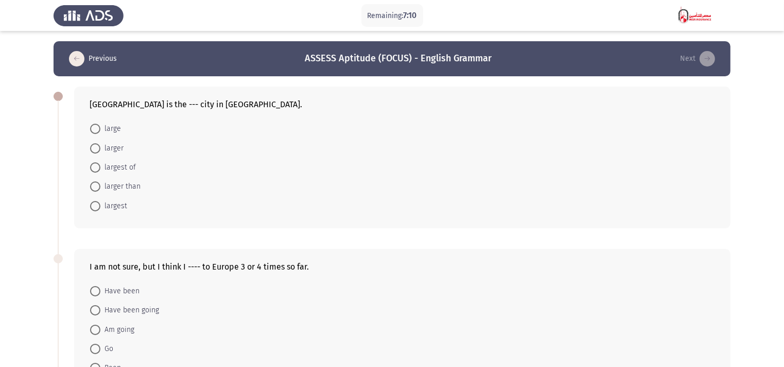
click at [97, 126] on span at bounding box center [95, 129] width 10 height 10
click at [97, 126] on input "large" at bounding box center [95, 129] width 10 height 10
radio input "true"
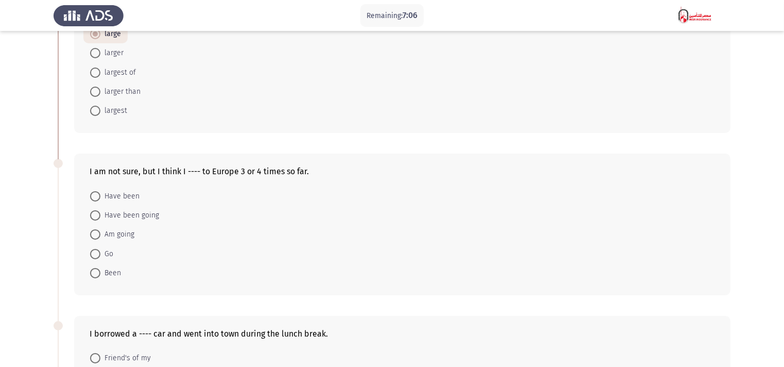
scroll to position [103, 0]
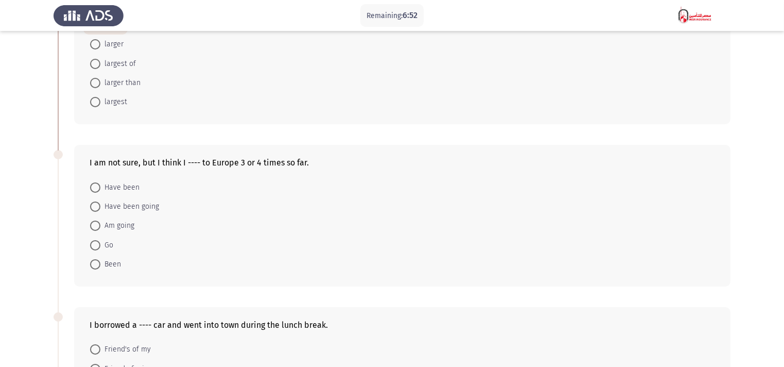
click at [97, 224] on span at bounding box center [95, 225] width 10 height 10
click at [97, 224] on input "Am going" at bounding box center [95, 225] width 10 height 10
radio input "true"
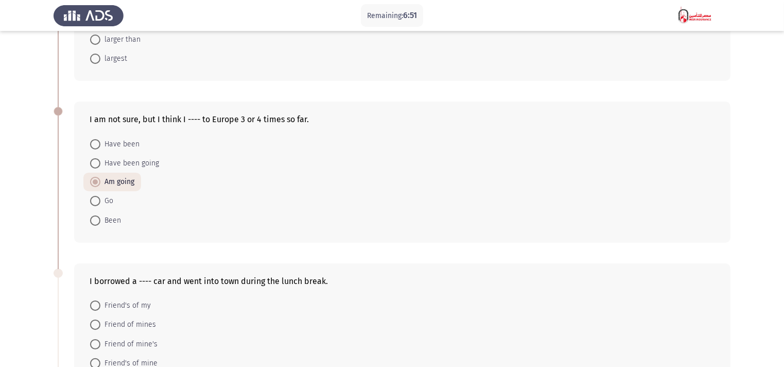
scroll to position [258, 0]
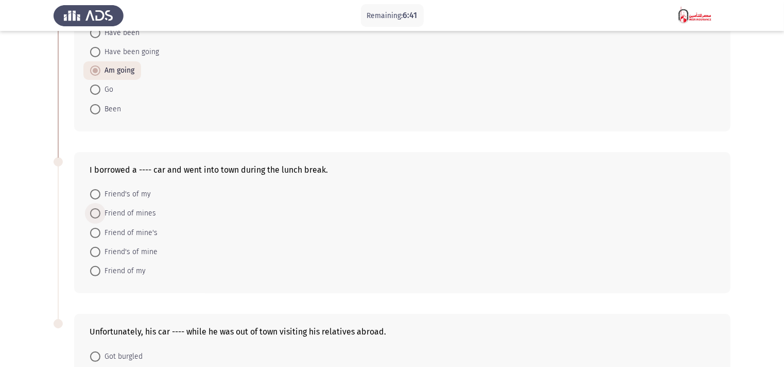
click at [93, 214] on span at bounding box center [95, 213] width 10 height 10
click at [93, 214] on input "Friend of mines" at bounding box center [95, 213] width 10 height 10
radio input "true"
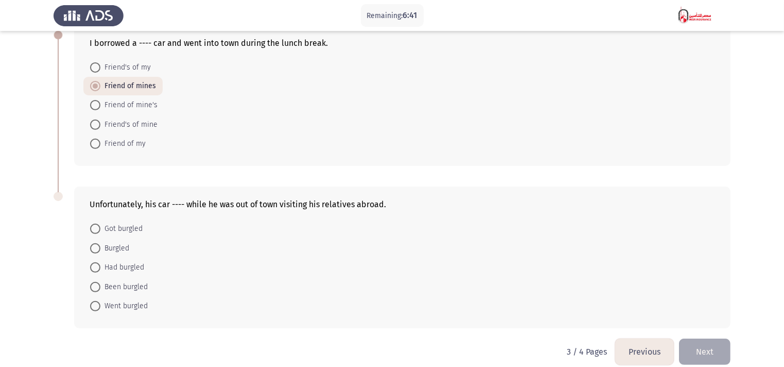
scroll to position [396, 0]
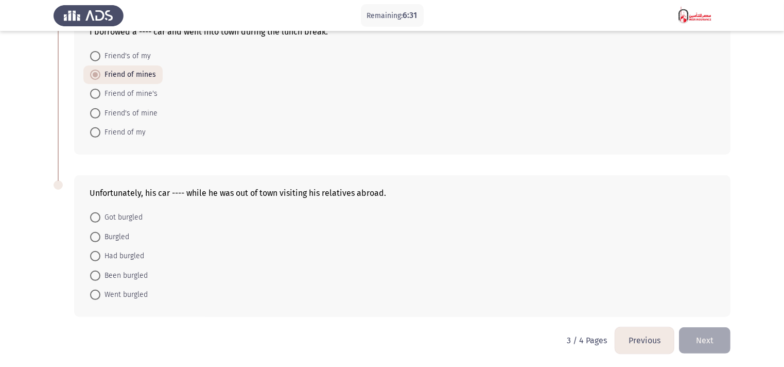
click at [97, 256] on span at bounding box center [95, 256] width 10 height 10
click at [97, 256] on input "Had burgled" at bounding box center [95, 256] width 10 height 10
radio input "true"
click at [97, 276] on span at bounding box center [95, 274] width 10 height 10
click at [97, 276] on input "Been burgled" at bounding box center [95, 274] width 10 height 10
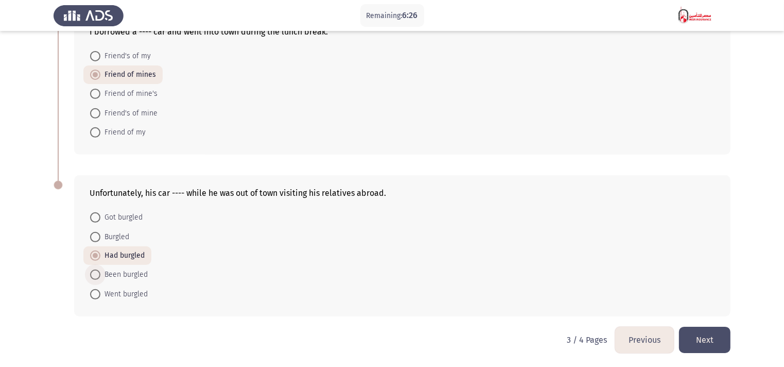
radio input "true"
click at [701, 336] on button "Next" at bounding box center [705, 340] width 52 height 26
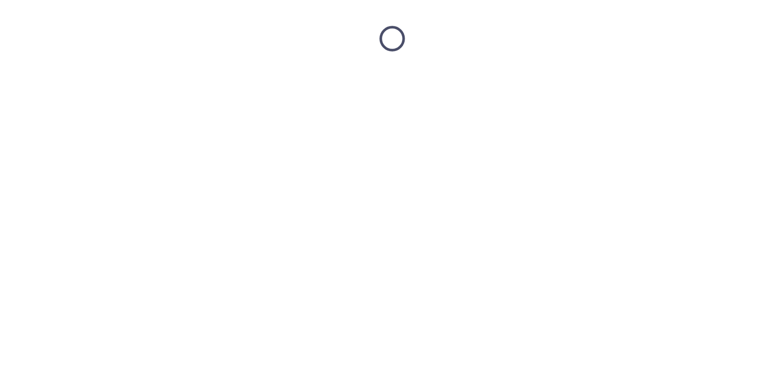
scroll to position [0, 0]
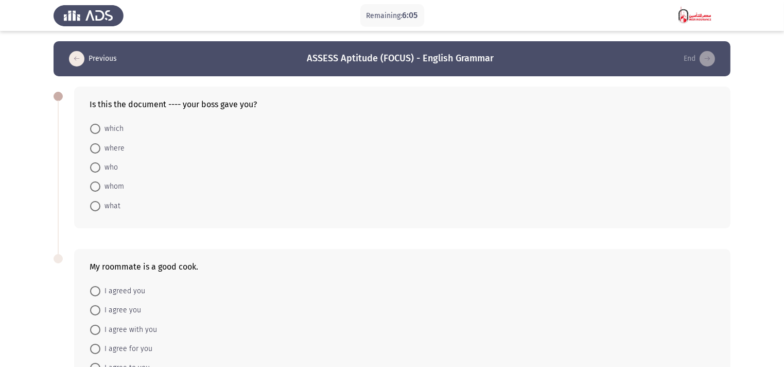
click at [96, 127] on span at bounding box center [95, 129] width 10 height 10
click at [96, 127] on input "which" at bounding box center [95, 129] width 10 height 10
radio input "true"
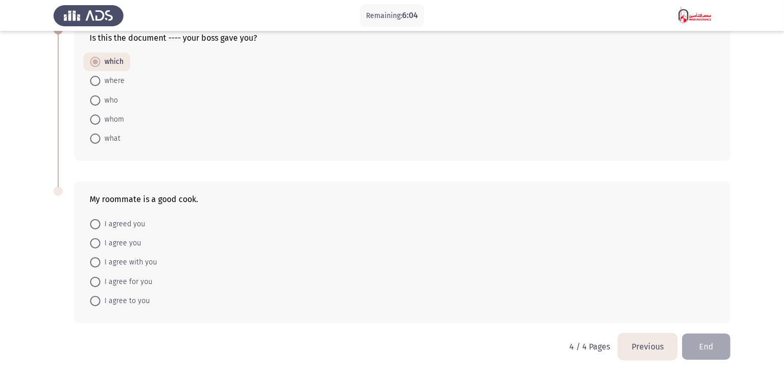
scroll to position [74, 0]
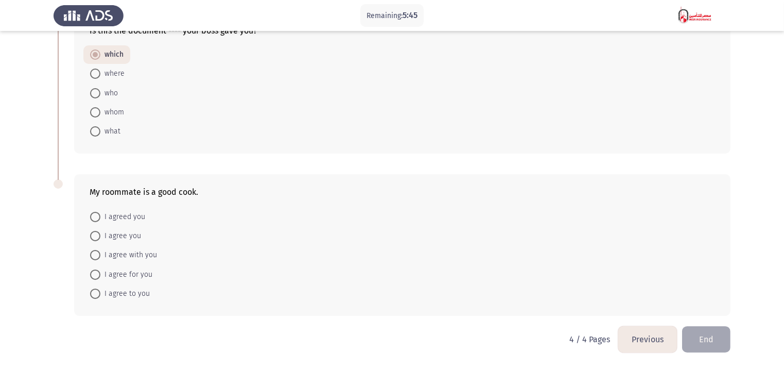
click at [93, 255] on span at bounding box center [95, 255] width 10 height 10
click at [93, 255] on input "I agree with you" at bounding box center [95, 255] width 10 height 10
radio input "true"
click at [703, 343] on button "End" at bounding box center [706, 340] width 48 height 26
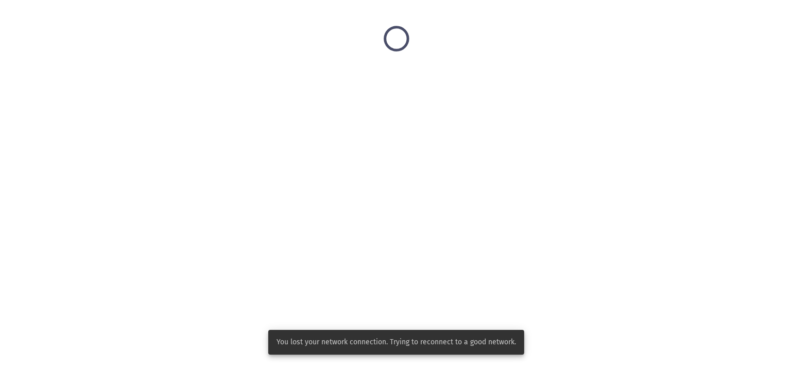
scroll to position [0, 0]
